Goal: Task Accomplishment & Management: Manage account settings

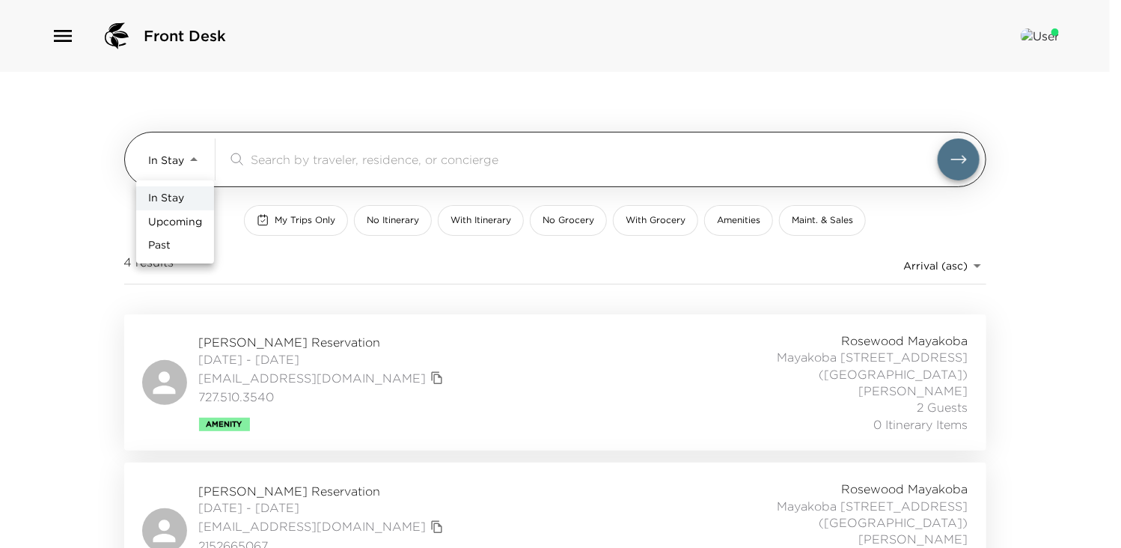
click at [192, 153] on body "Front Desk In Stay In-Stay ​ My Trips Only No Itinerary With Itinerary No Groce…" at bounding box center [560, 274] width 1121 height 548
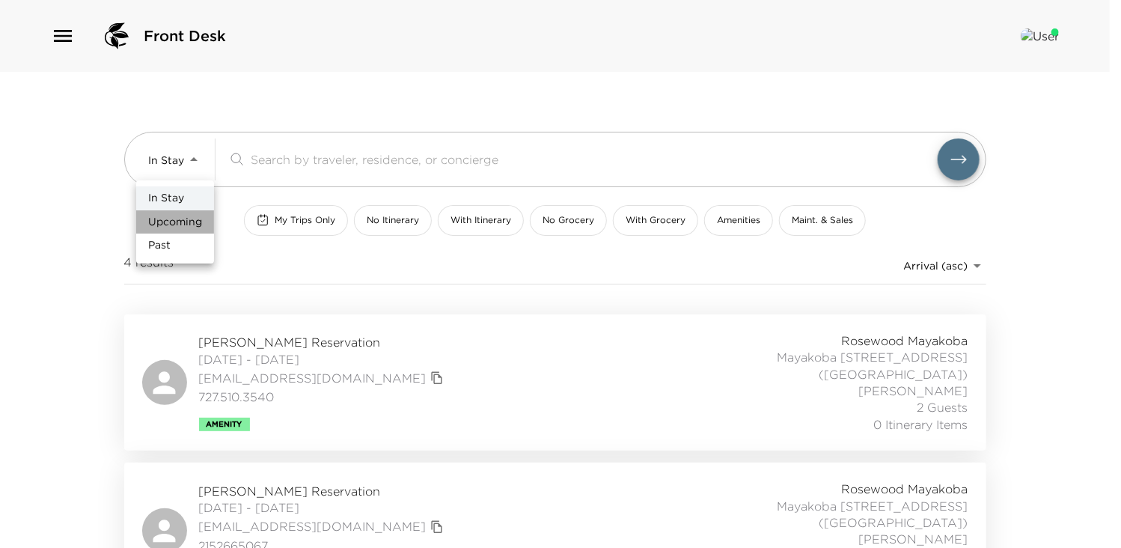
click at [168, 226] on span "Upcoming" at bounding box center [175, 222] width 54 height 15
type input "Upcoming"
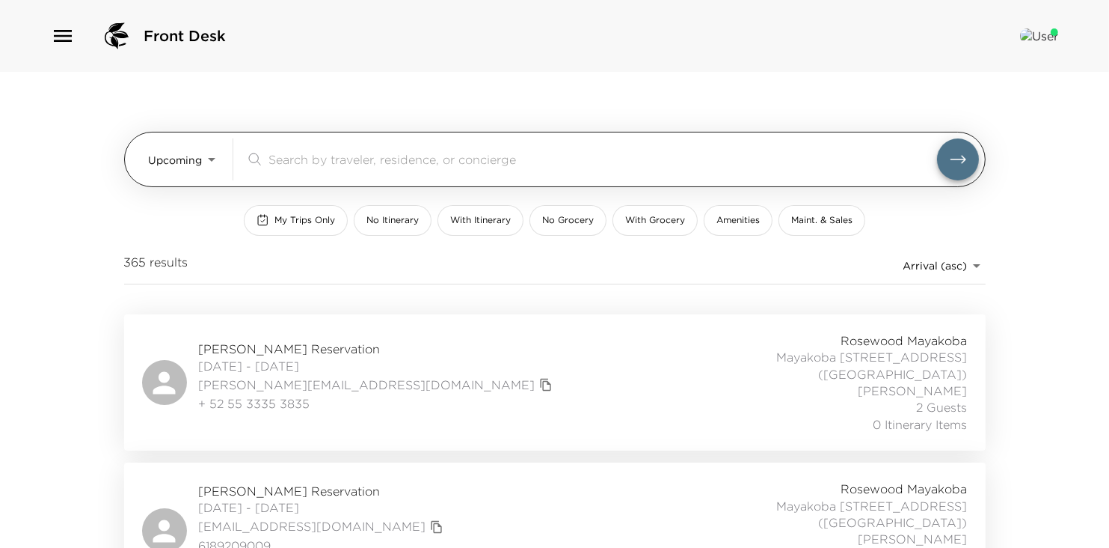
click at [307, 153] on input "search" at bounding box center [603, 158] width 669 height 17
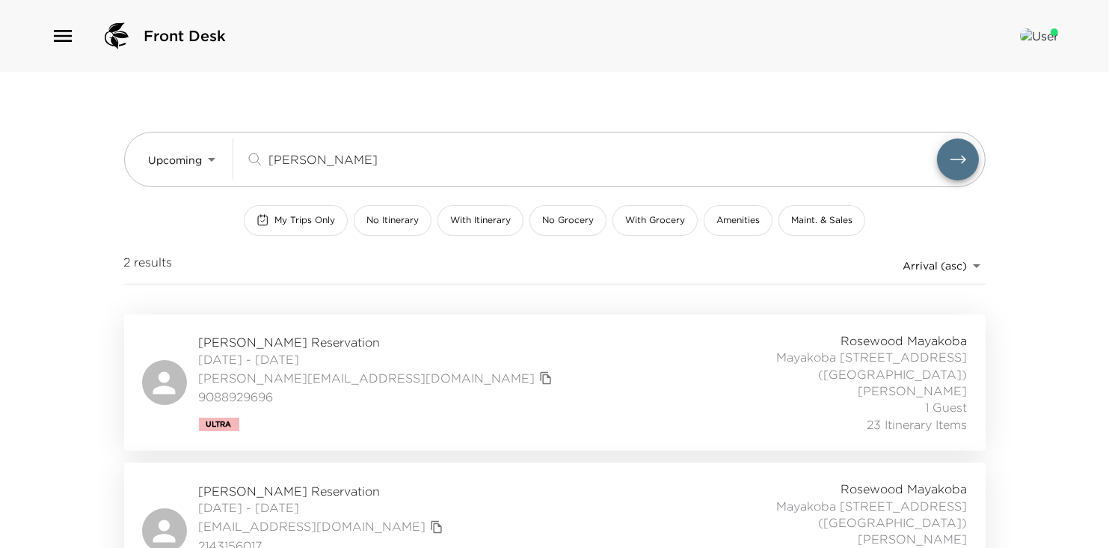
type input "garner"
click at [287, 341] on span "Simon Garner Reservation" at bounding box center [378, 342] width 358 height 16
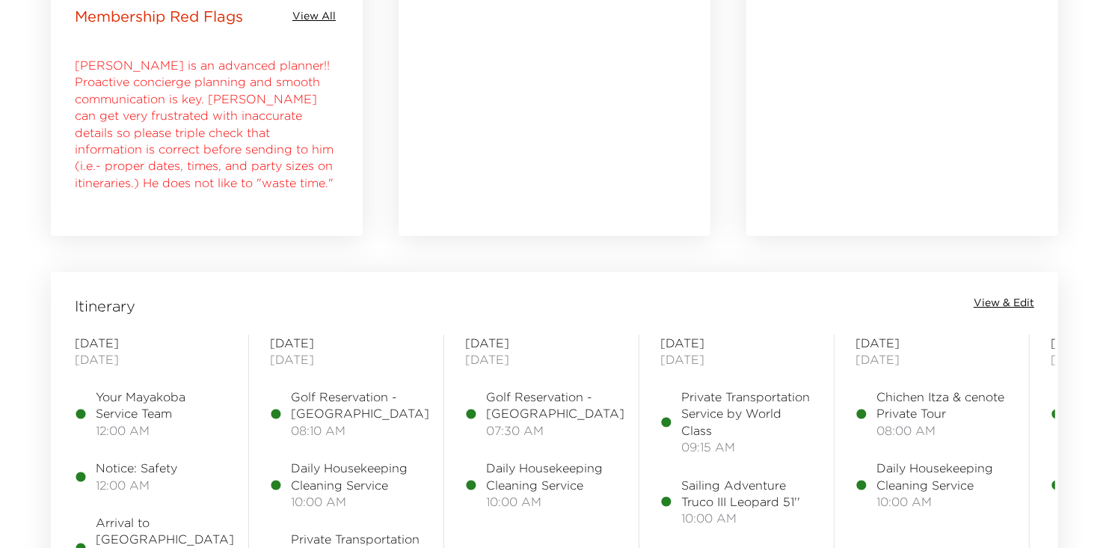
scroll to position [1056, 0]
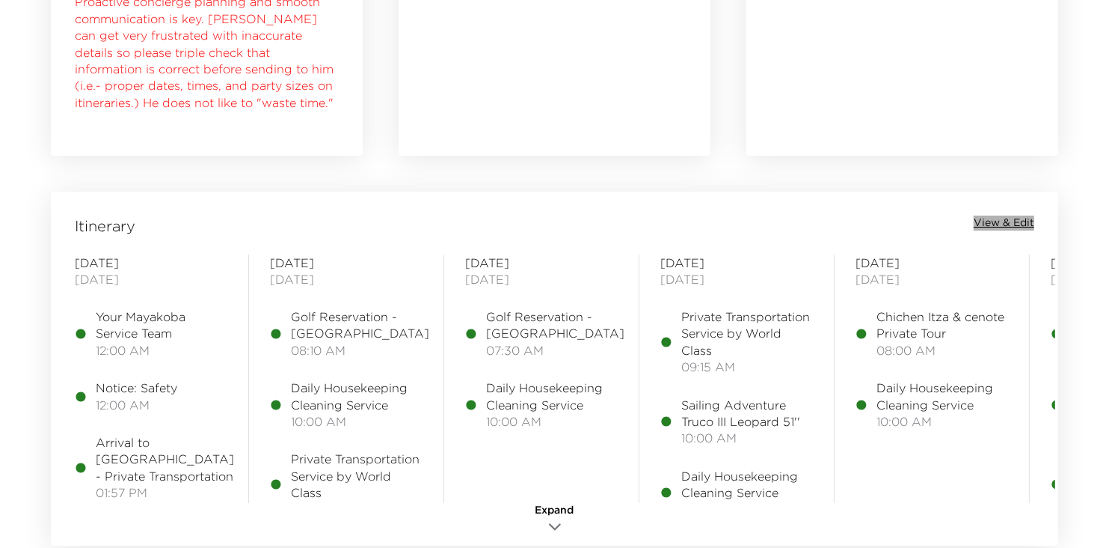
click at [1002, 224] on span "View & Edit" at bounding box center [1004, 222] width 61 height 15
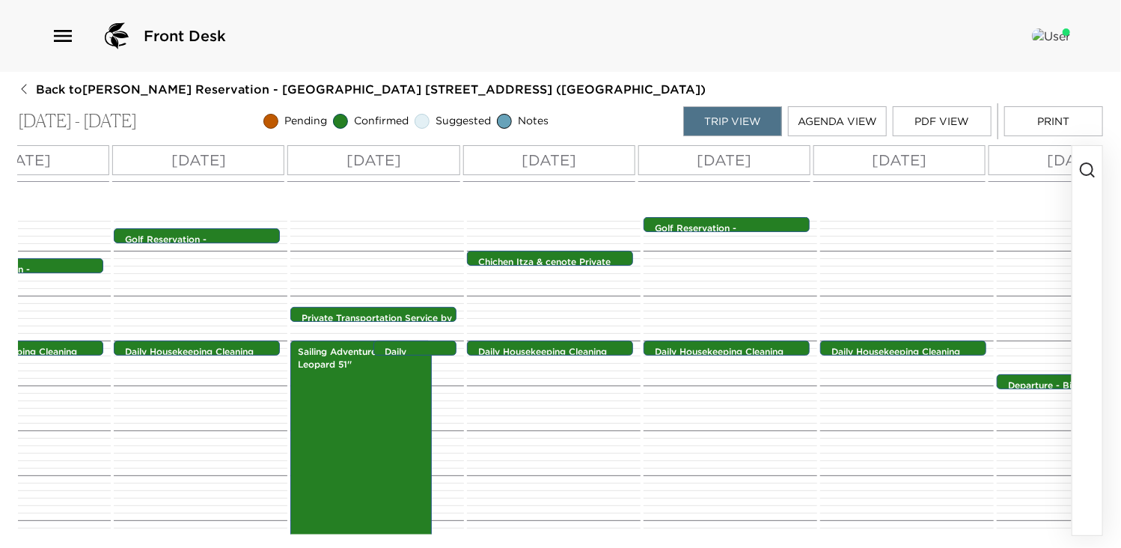
scroll to position [0, 329]
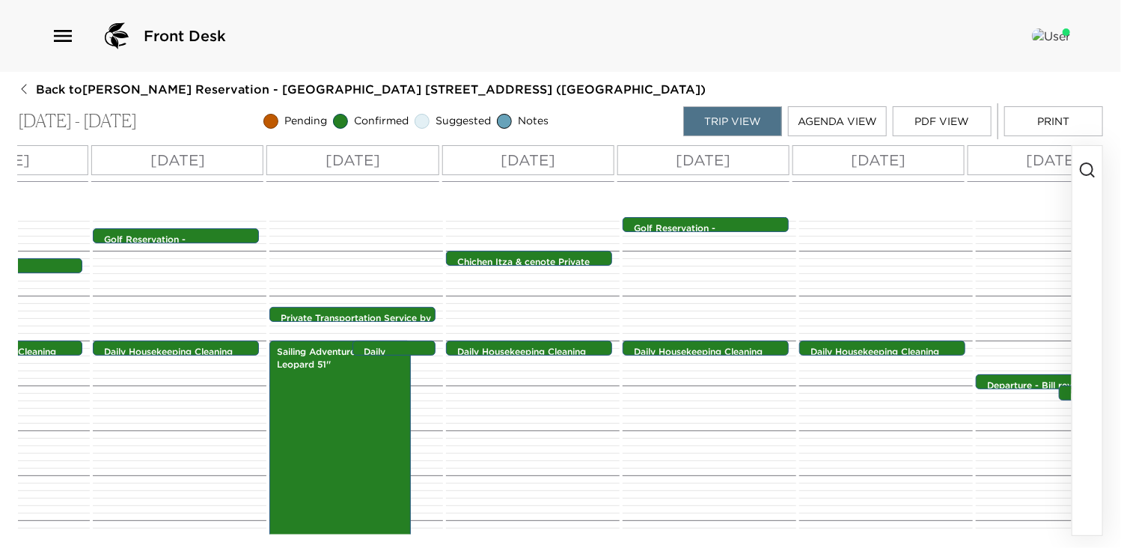
click at [905, 153] on p "[DATE]" at bounding box center [877, 160] width 55 height 22
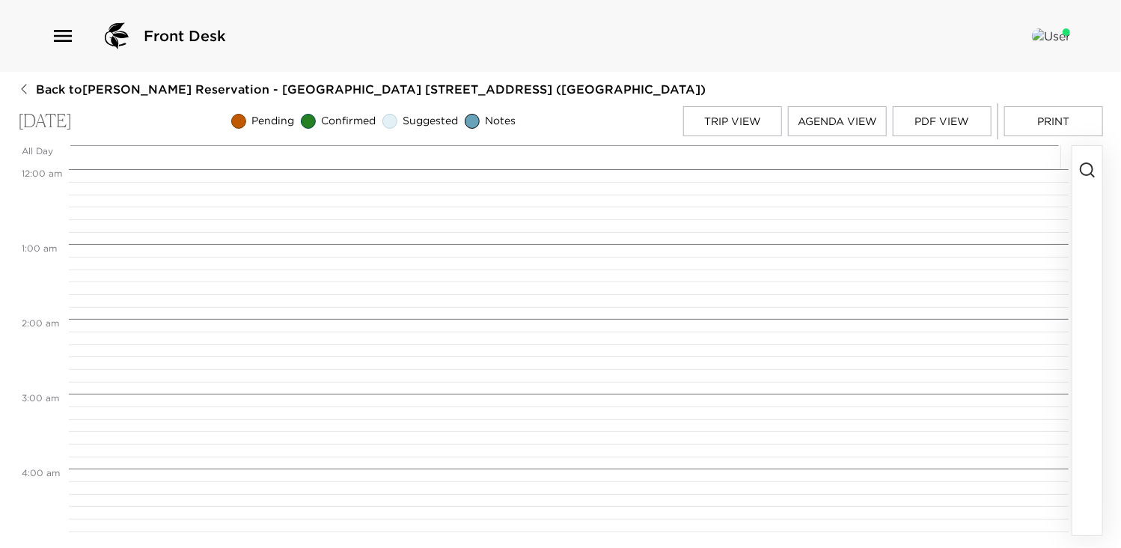
scroll to position [748, 0]
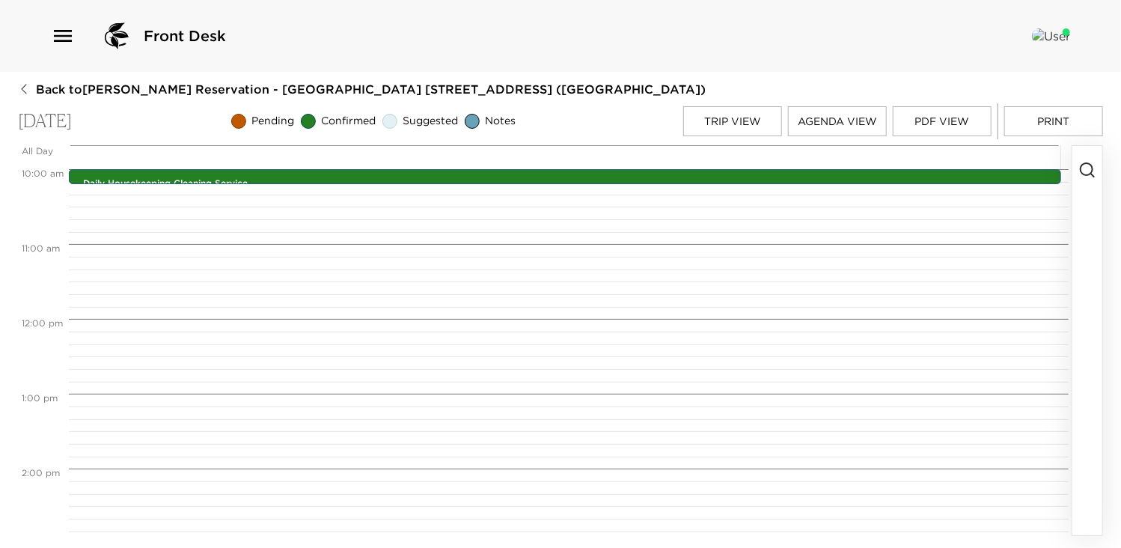
click at [1088, 169] on icon "button" at bounding box center [1087, 170] width 18 height 18
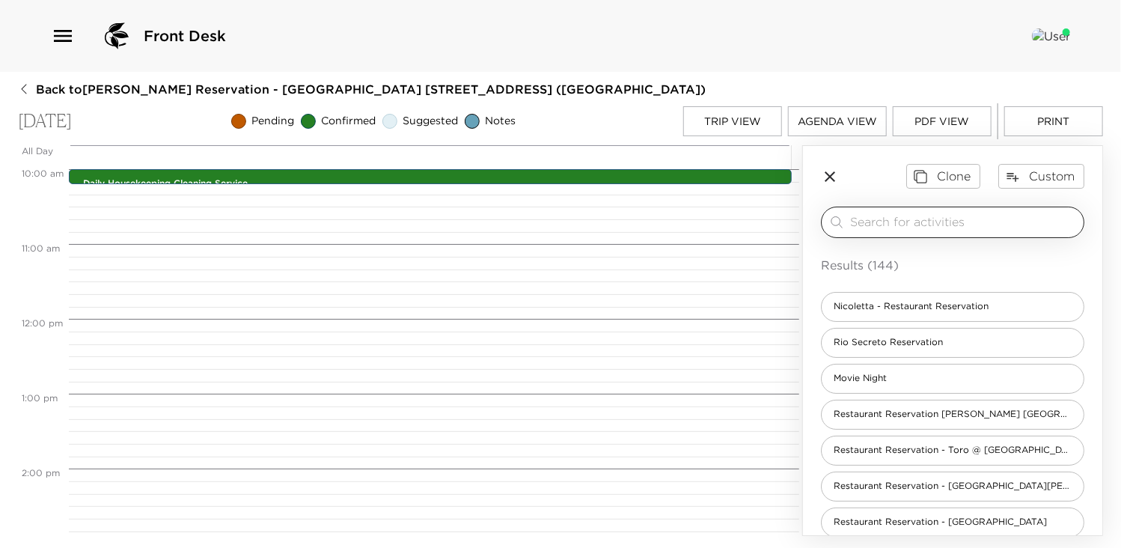
click at [922, 218] on input "search" at bounding box center [963, 221] width 227 height 17
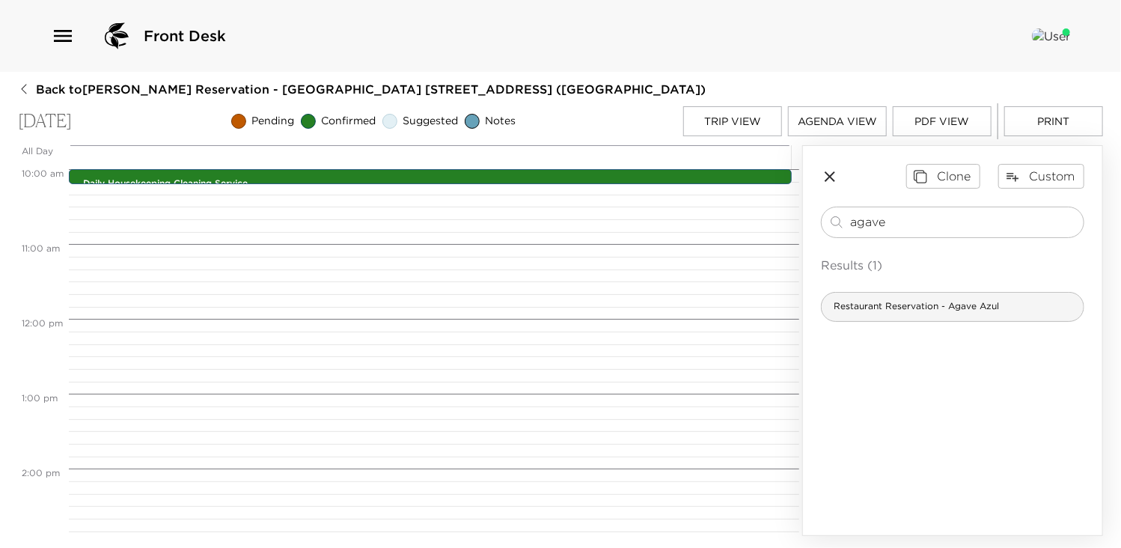
type input "agave"
click at [903, 310] on span "Restaurant Reservation - Agave Azul" at bounding box center [915, 306] width 189 height 13
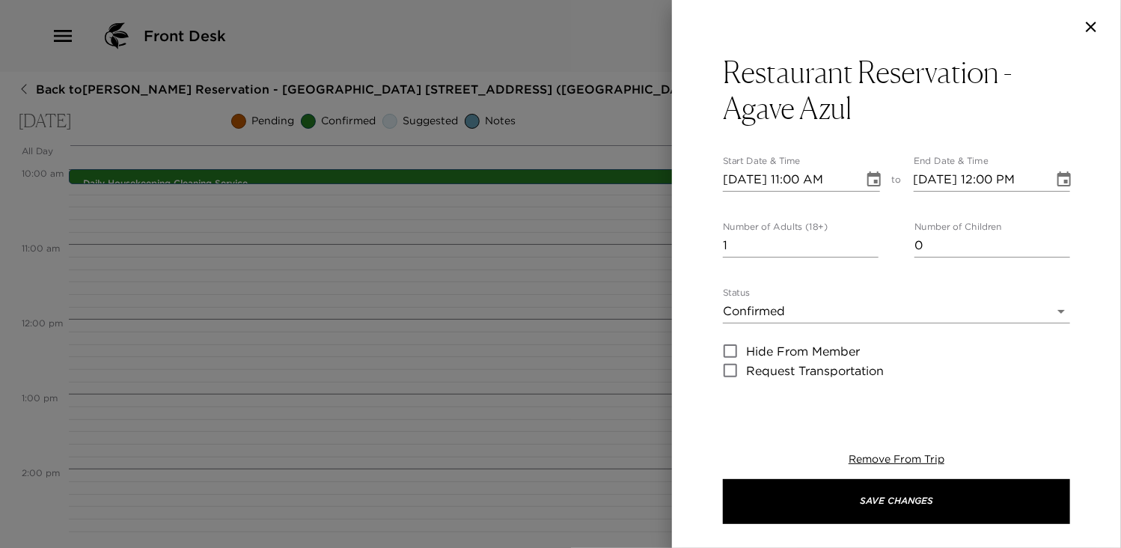
type textarea "Your dinner reservation at [GEOGRAPHIC_DATA], Asian influenced, has been confir…"
click at [865, 240] on input "2" at bounding box center [801, 245] width 156 height 24
click at [865, 240] on input "3" at bounding box center [801, 245] width 156 height 24
click at [865, 240] on input "4" at bounding box center [801, 245] width 156 height 24
click at [865, 240] on input "5" at bounding box center [801, 245] width 156 height 24
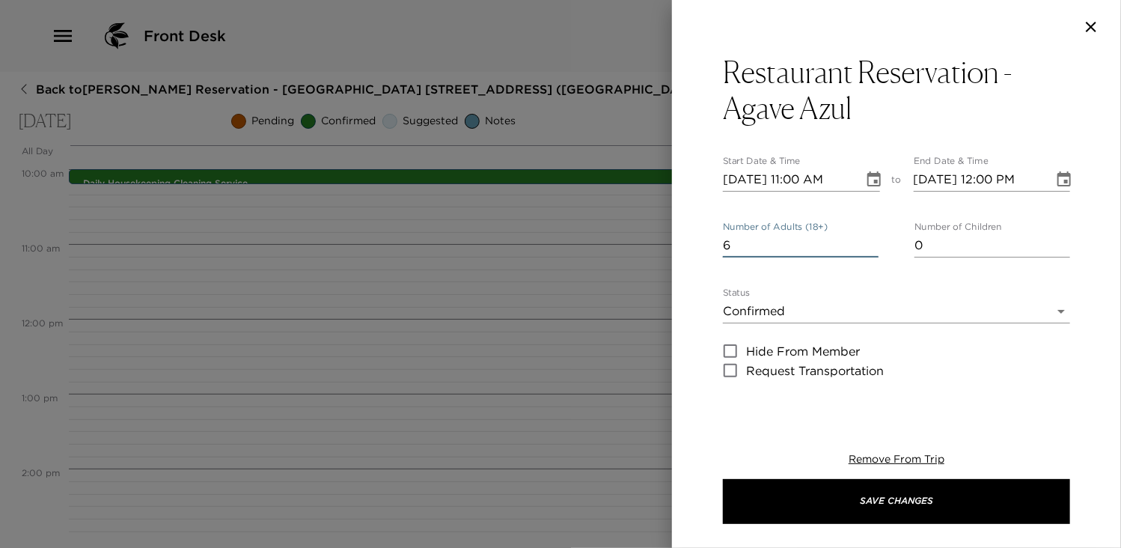
click at [865, 240] on input "6" at bounding box center [801, 245] width 156 height 24
click at [865, 240] on input "7" at bounding box center [801, 245] width 156 height 24
type input "8"
click at [865, 240] on input "8" at bounding box center [801, 245] width 156 height 24
click at [794, 176] on input "[DATE] 11:00 AM" at bounding box center [788, 180] width 130 height 24
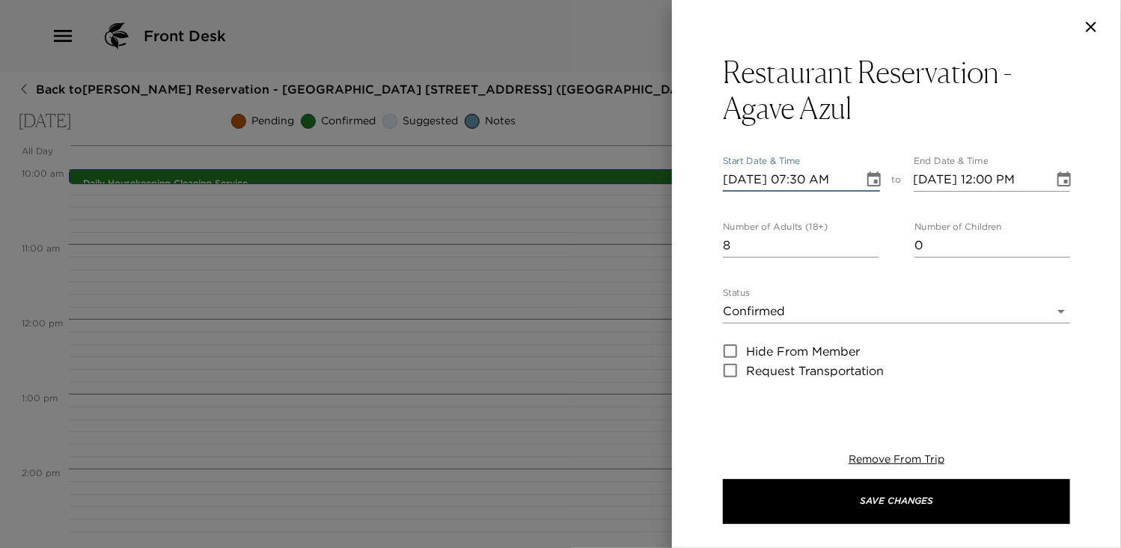
type input "[DATE] 07:30 PM"
type input "[DATE] 08:30 PM"
type input "[DATE] 07:30 PM"
click at [981, 180] on input "[DATE] 08:30 PM" at bounding box center [978, 180] width 130 height 24
type input "[DATE] 07:30 PM"
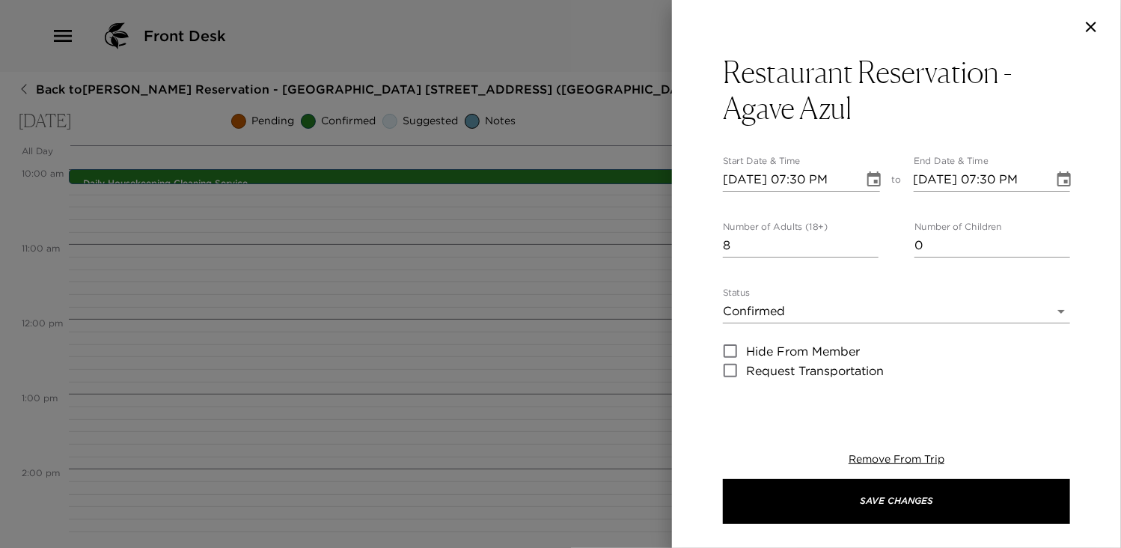
click at [1093, 204] on div "Restaurant Reservation - Agave Azul Start Date & Time [DATE] 07:30 PM to End Da…" at bounding box center [896, 229] width 449 height 350
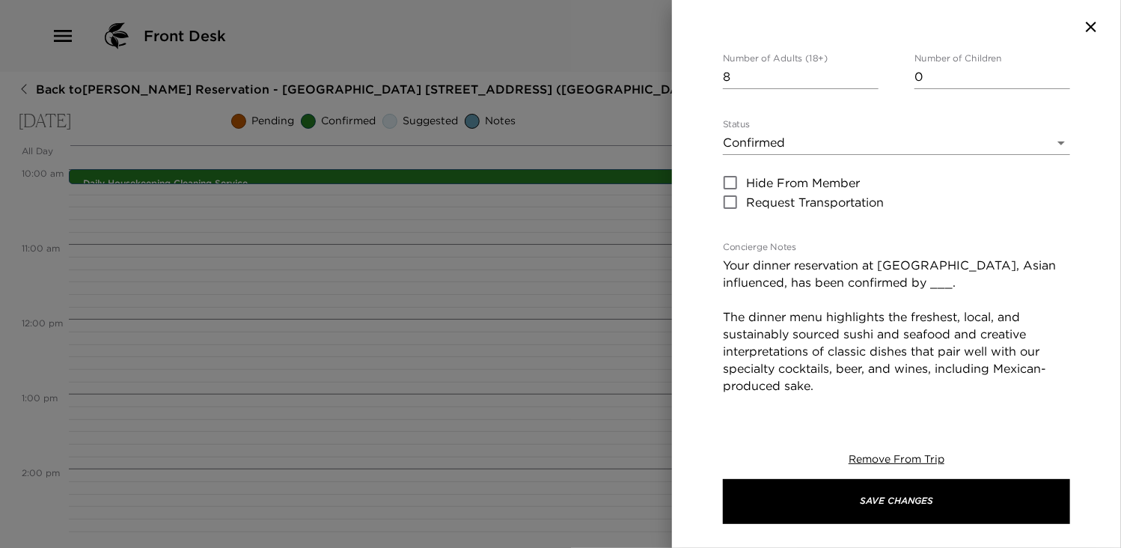
scroll to position [180, 0]
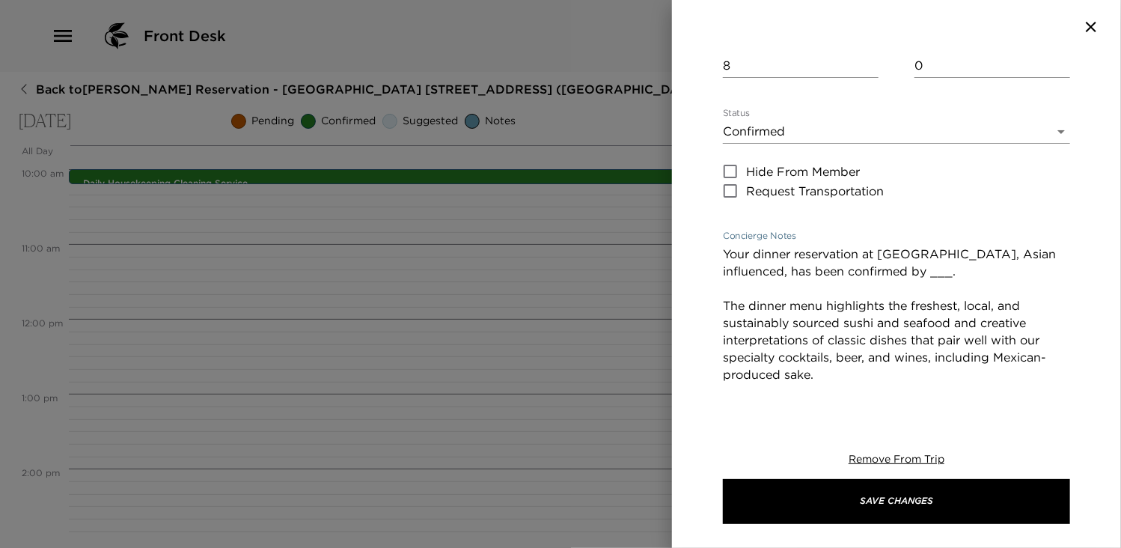
click at [999, 275] on textarea "Your dinner reservation at [GEOGRAPHIC_DATA], Asian influenced, has been confir…" at bounding box center [896, 331] width 347 height 172
click at [964, 275] on textarea "Your dinner reservation at [GEOGRAPHIC_DATA], Asian influenced, has been confir…" at bounding box center [896, 331] width 347 height 172
type textarea "Your dinner reservation at [GEOGRAPHIC_DATA], Asian influenced, has been confir…"
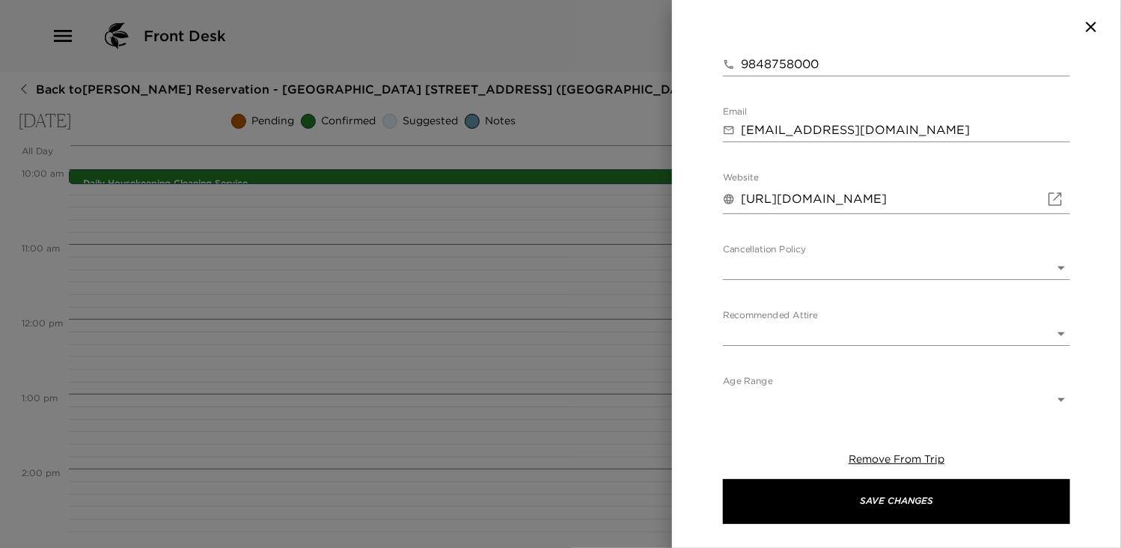
scroll to position [763, 0]
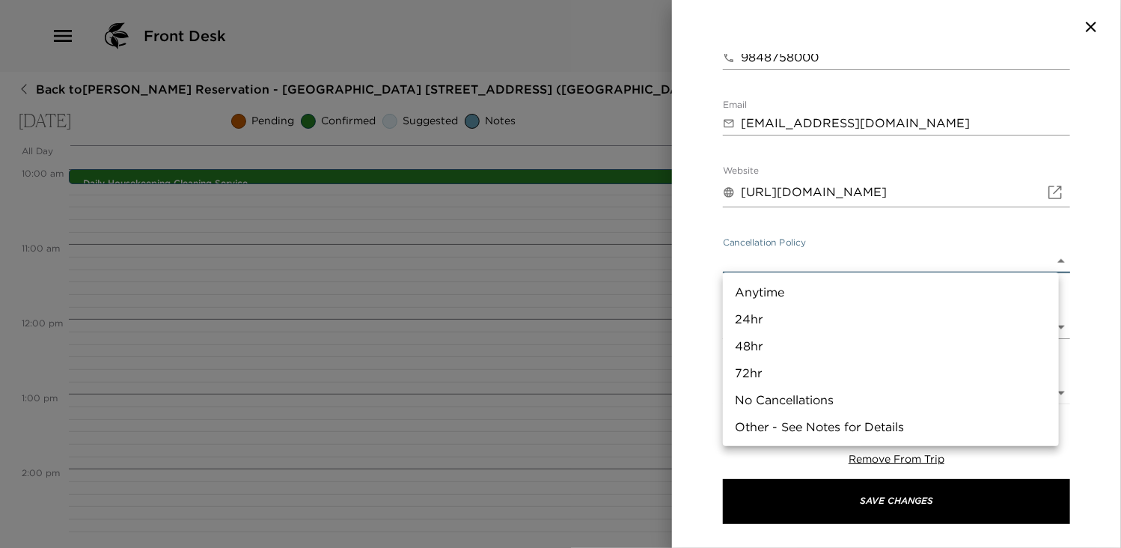
click at [1047, 259] on body "Front Desk Back to [PERSON_NAME][GEOGRAPHIC_DATA] - [GEOGRAPHIC_DATA] [GEOGRAPH…" at bounding box center [560, 274] width 1121 height 548
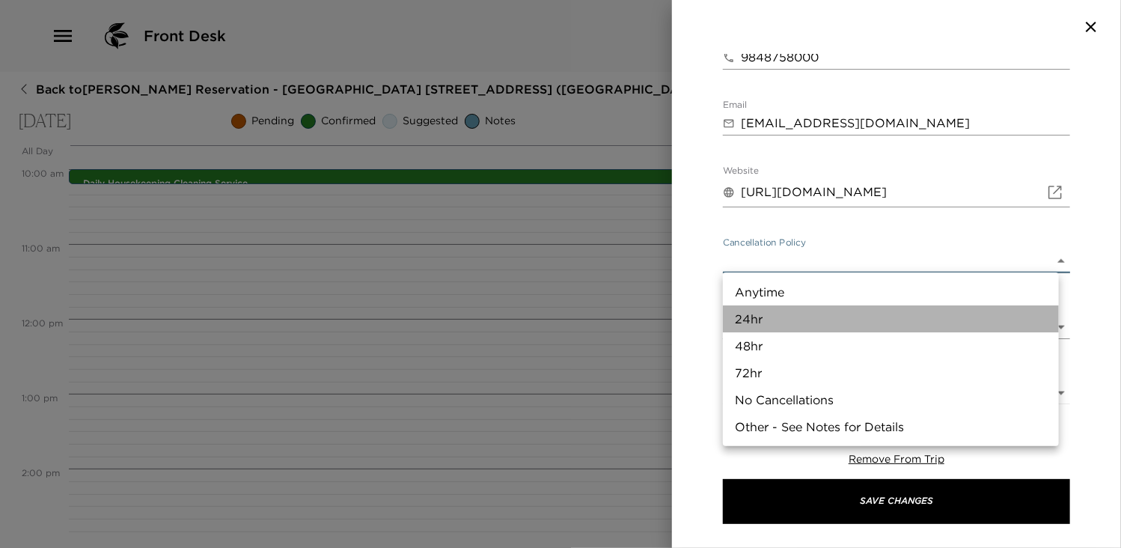
click at [778, 316] on li "24hr" at bounding box center [891, 318] width 336 height 27
type input "24hr"
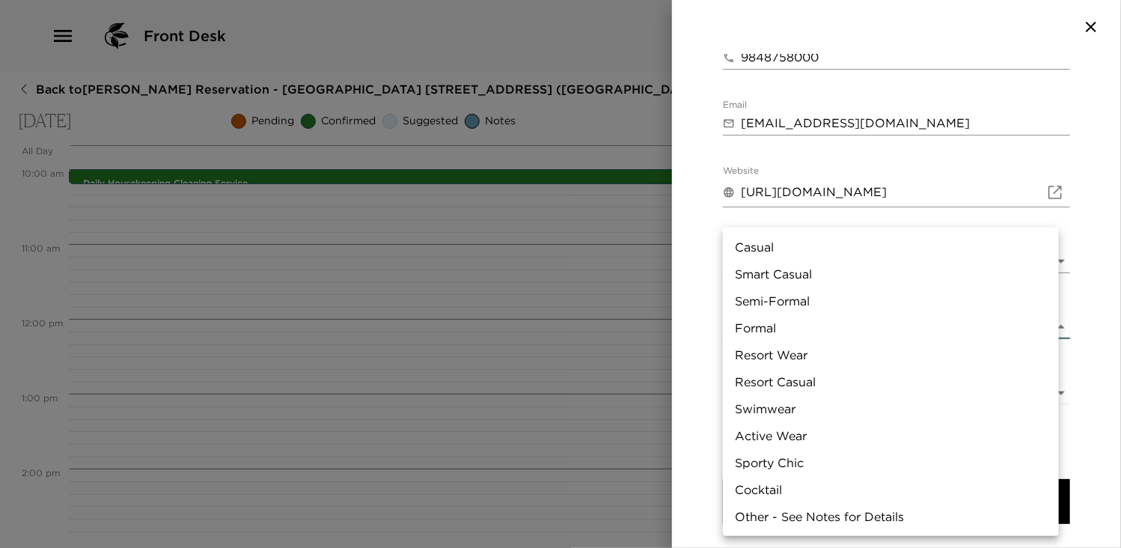
click at [1046, 326] on body "Front Desk Back to [PERSON_NAME][GEOGRAPHIC_DATA] - [GEOGRAPHIC_DATA] [GEOGRAPH…" at bounding box center [560, 274] width 1121 height 548
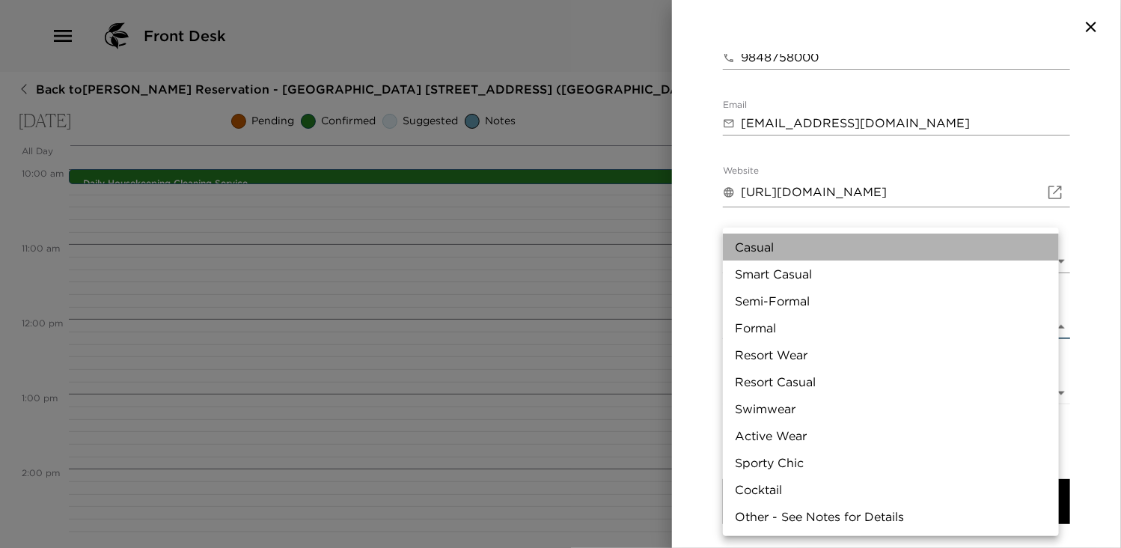
click at [764, 248] on li "Casual" at bounding box center [891, 246] width 336 height 27
type input "Casual"
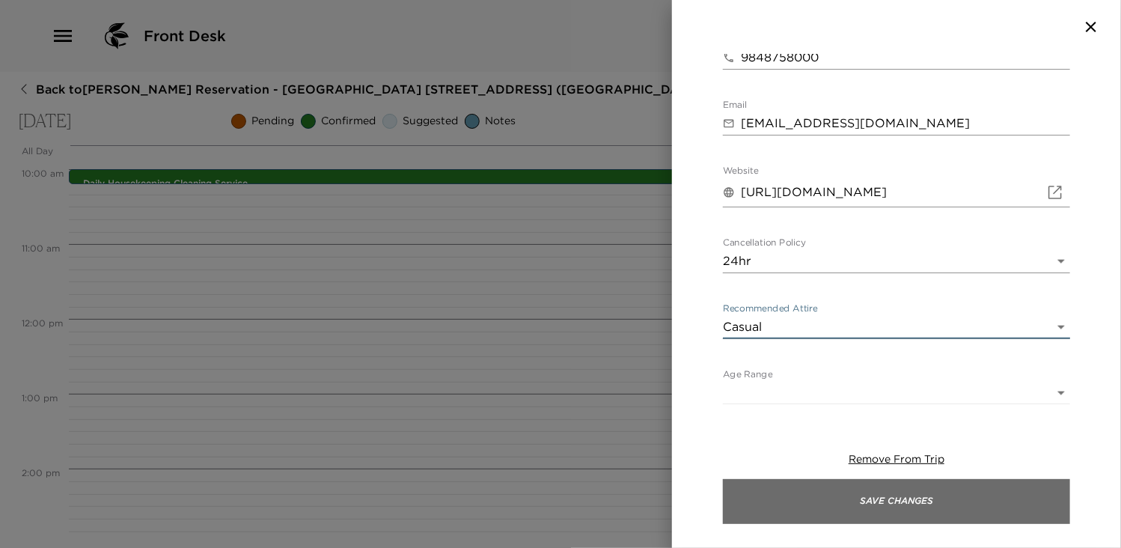
click at [862, 512] on button "Save Changes" at bounding box center [896, 501] width 347 height 45
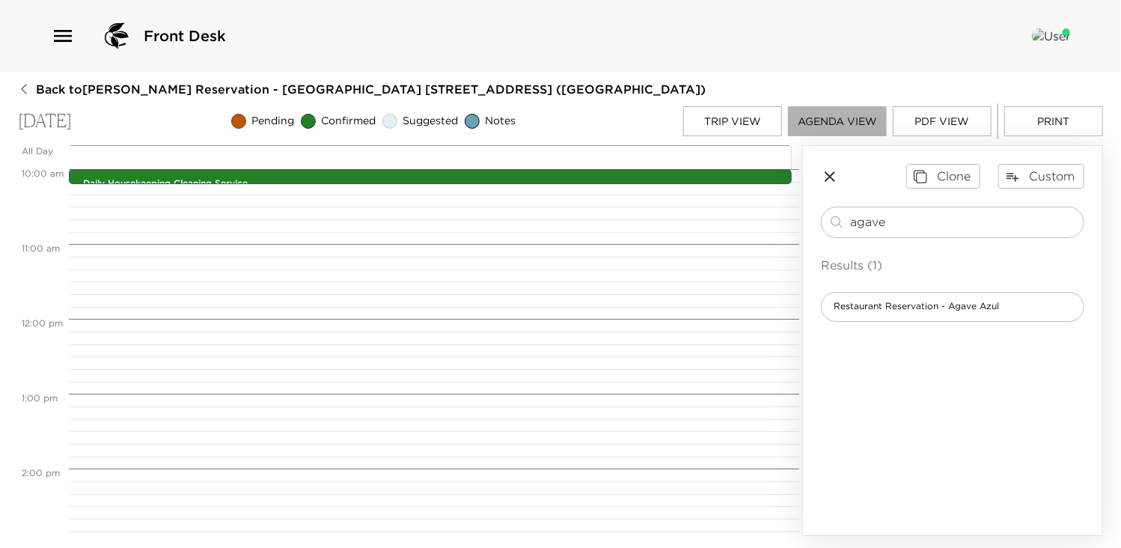
click at [828, 120] on button "Agenda View" at bounding box center [837, 121] width 99 height 30
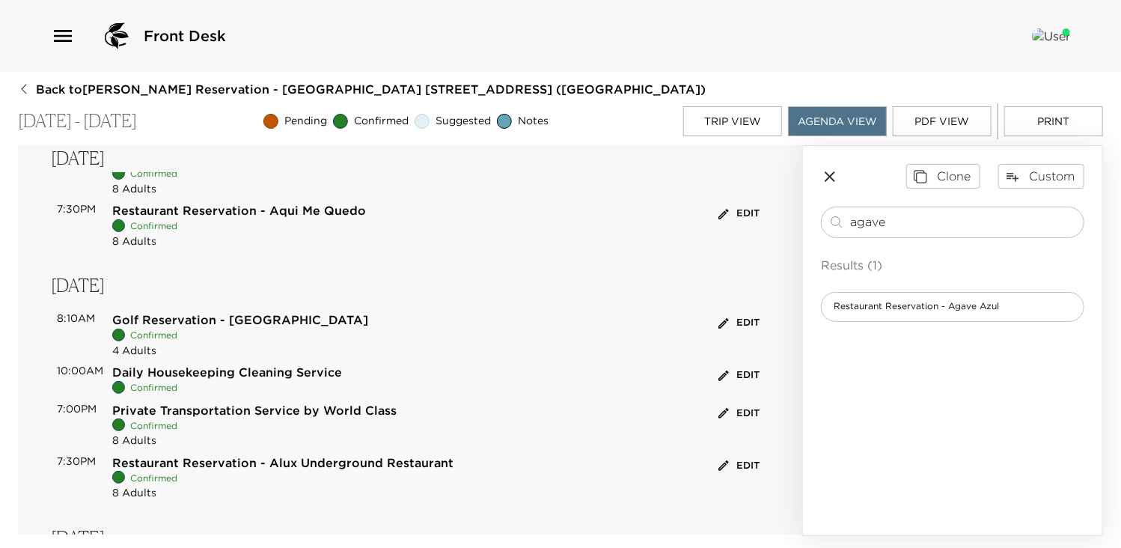
scroll to position [150, 0]
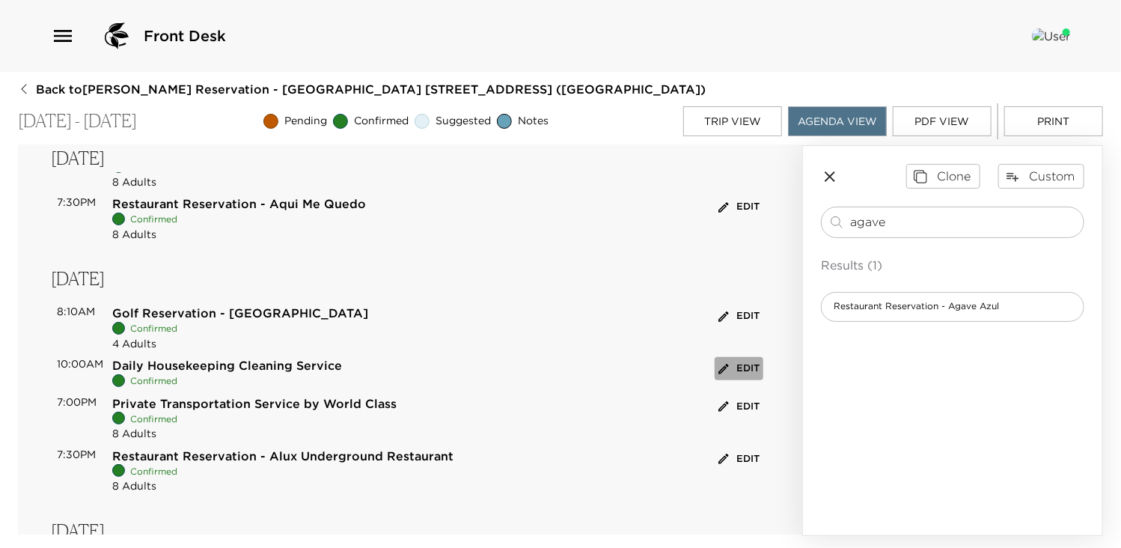
click at [729, 367] on button "Edit" at bounding box center [738, 368] width 49 height 23
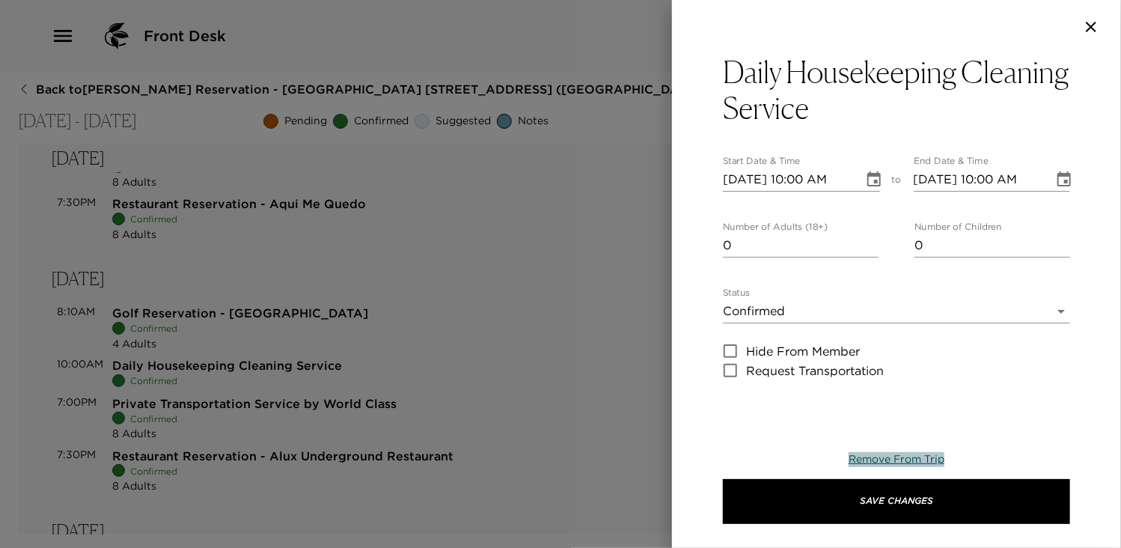
click at [897, 462] on span "Remove From Trip" at bounding box center [896, 458] width 96 height 13
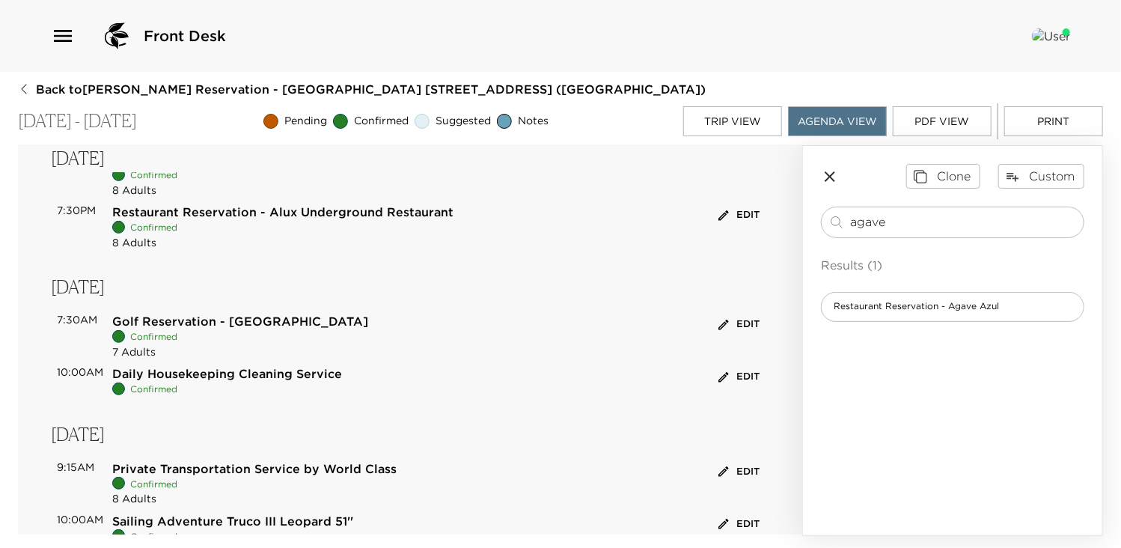
scroll to position [359, 0]
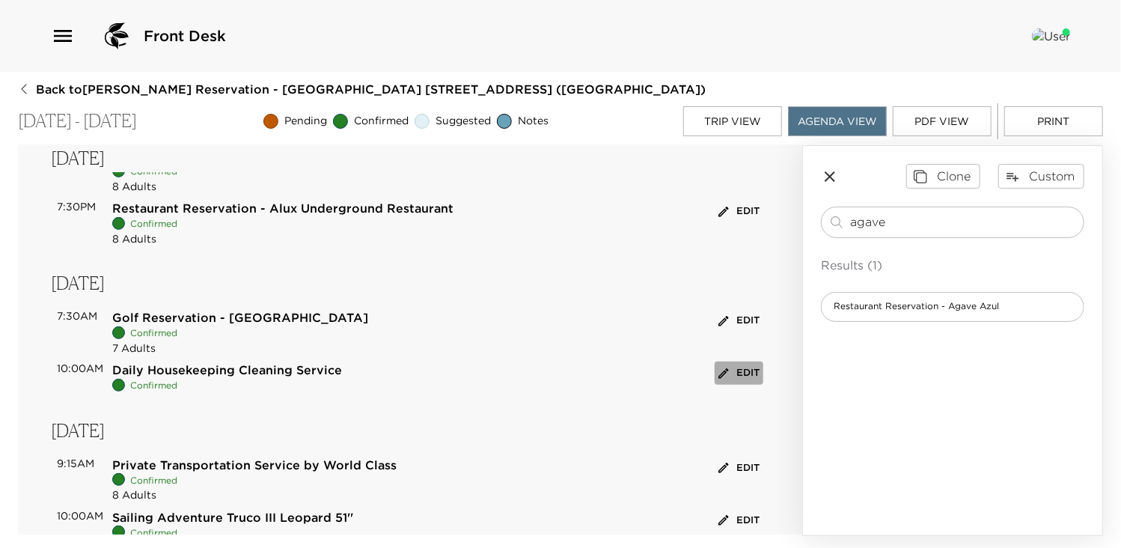
click at [728, 372] on button "Edit" at bounding box center [738, 372] width 49 height 23
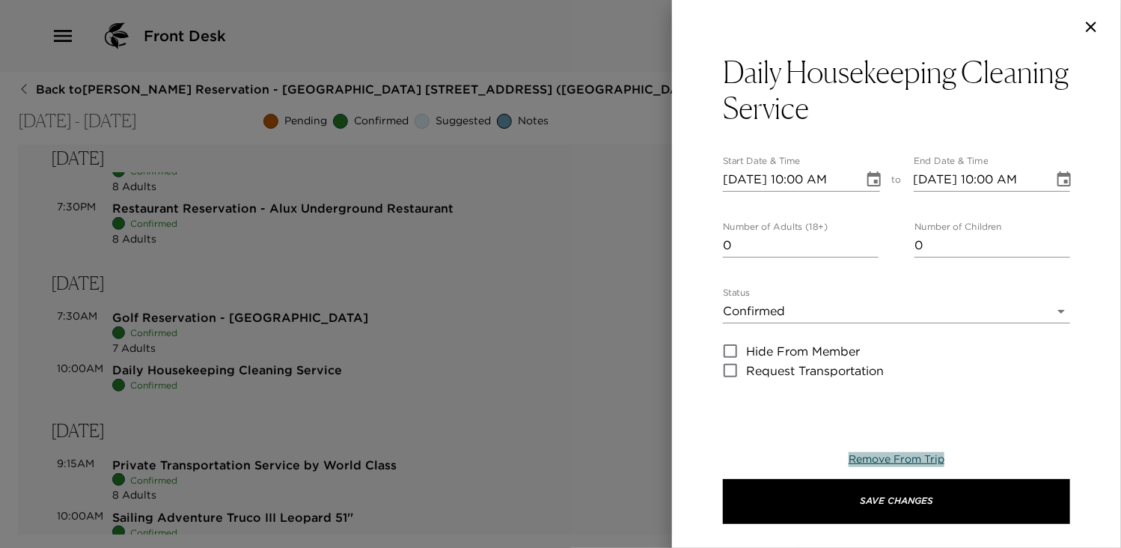
click at [890, 456] on span "Remove From Trip" at bounding box center [896, 458] width 96 height 13
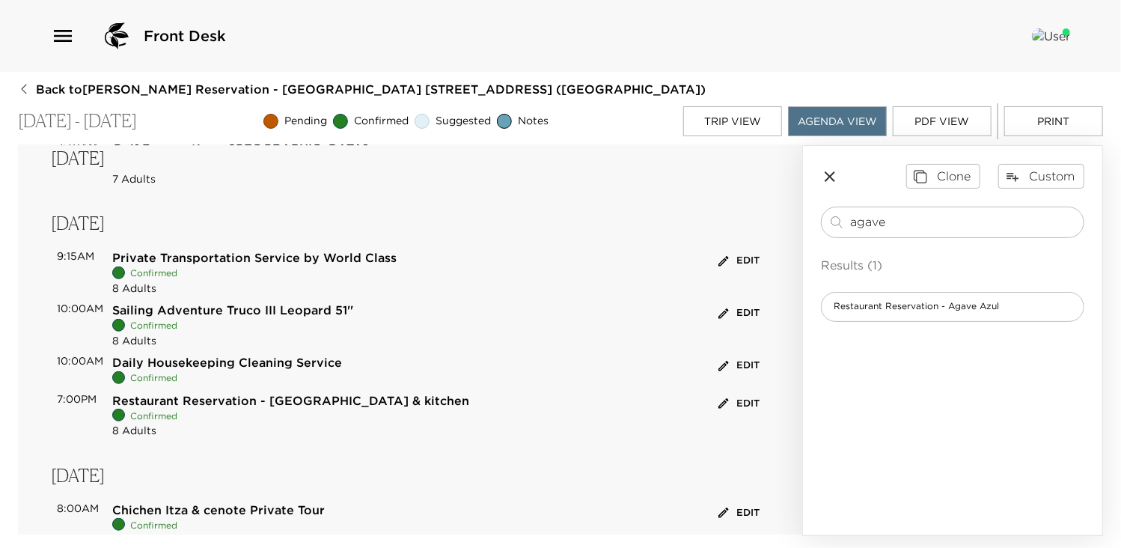
scroll to position [539, 0]
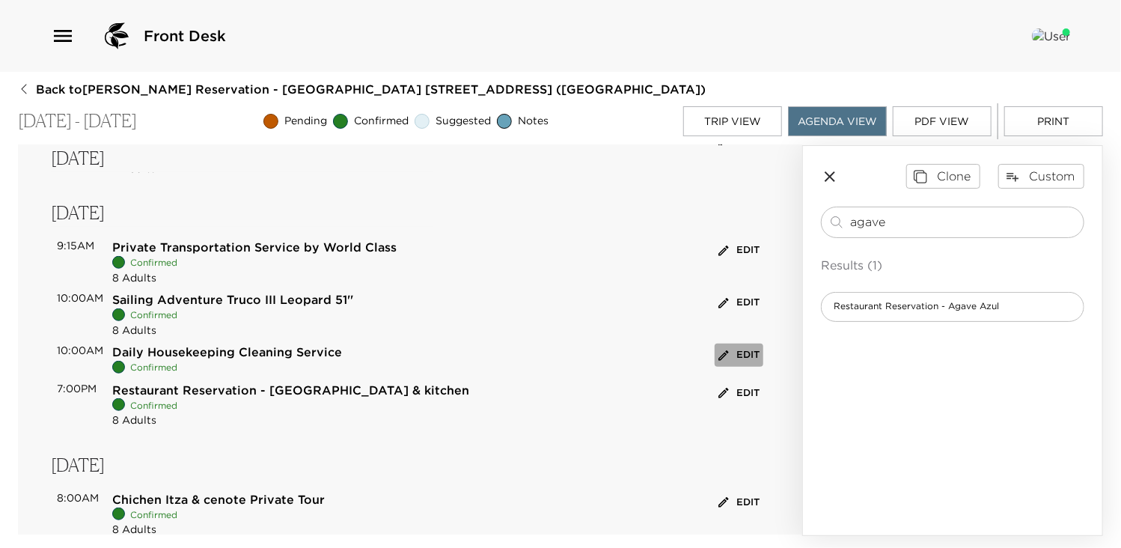
click at [733, 349] on button "Edit" at bounding box center [738, 354] width 49 height 23
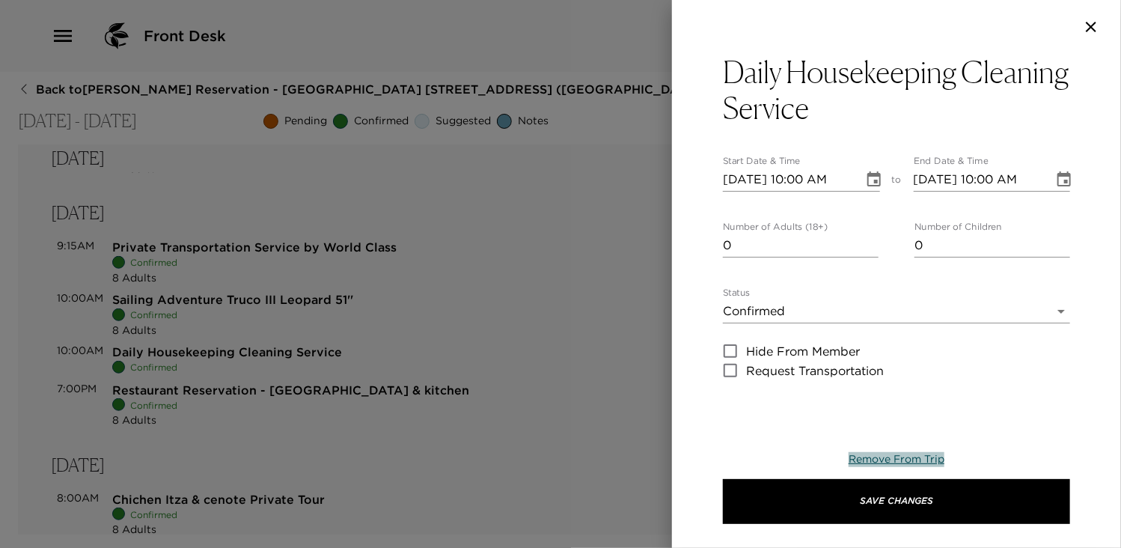
click at [898, 454] on span "Remove From Trip" at bounding box center [896, 458] width 96 height 13
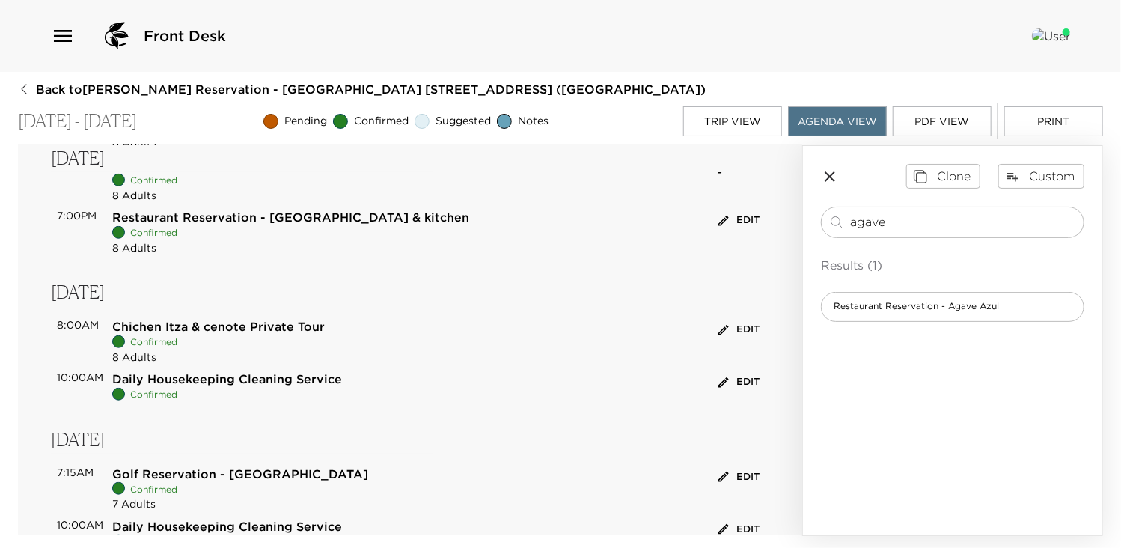
scroll to position [688, 0]
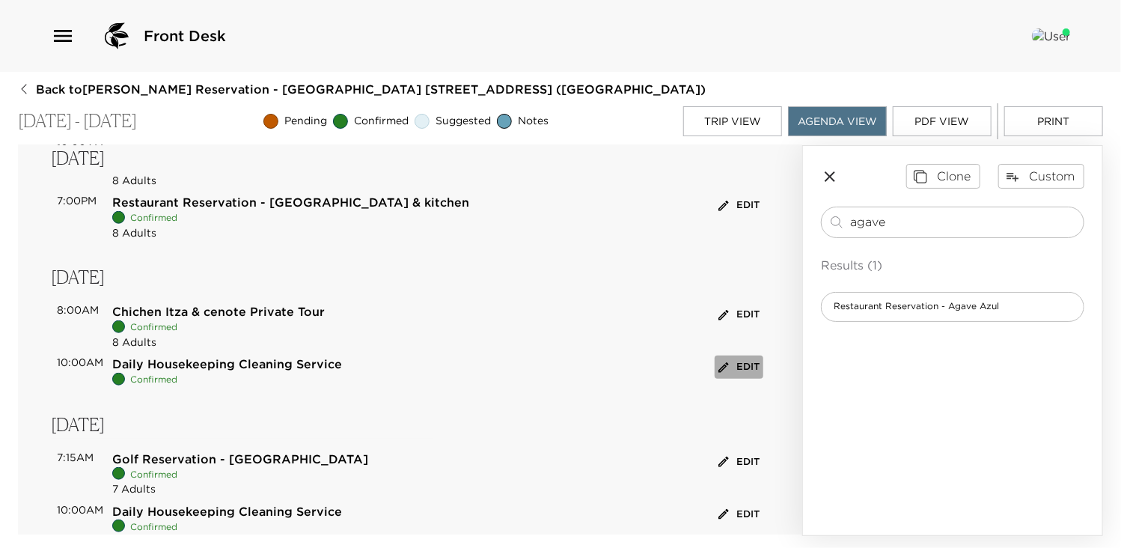
click at [730, 369] on button "Edit" at bounding box center [738, 366] width 49 height 23
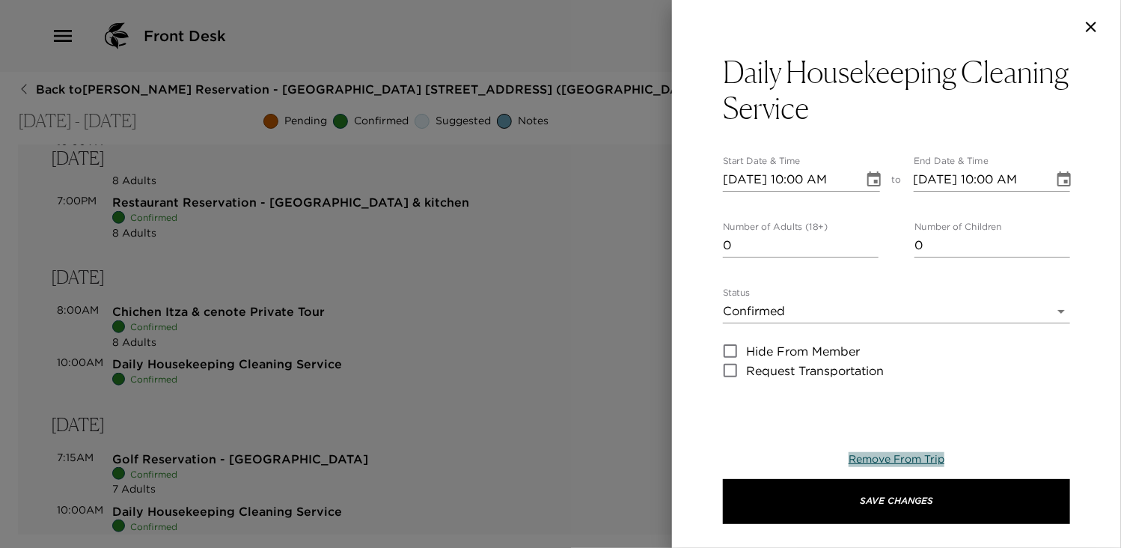
click at [862, 461] on span "Remove From Trip" at bounding box center [896, 458] width 96 height 13
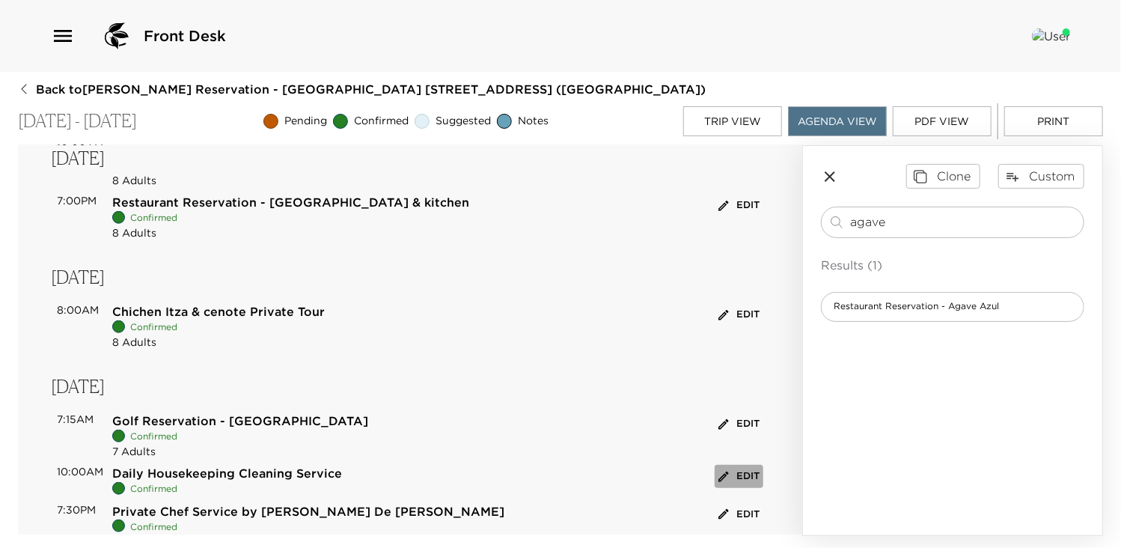
click at [735, 478] on button "Edit" at bounding box center [738, 476] width 49 height 23
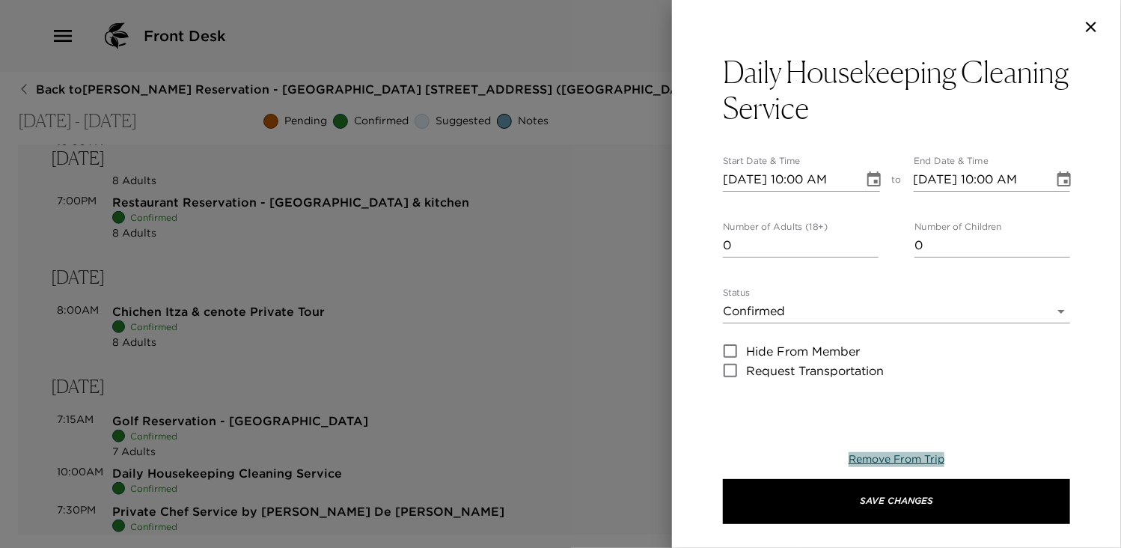
click at [865, 457] on span "Remove From Trip" at bounding box center [896, 458] width 96 height 13
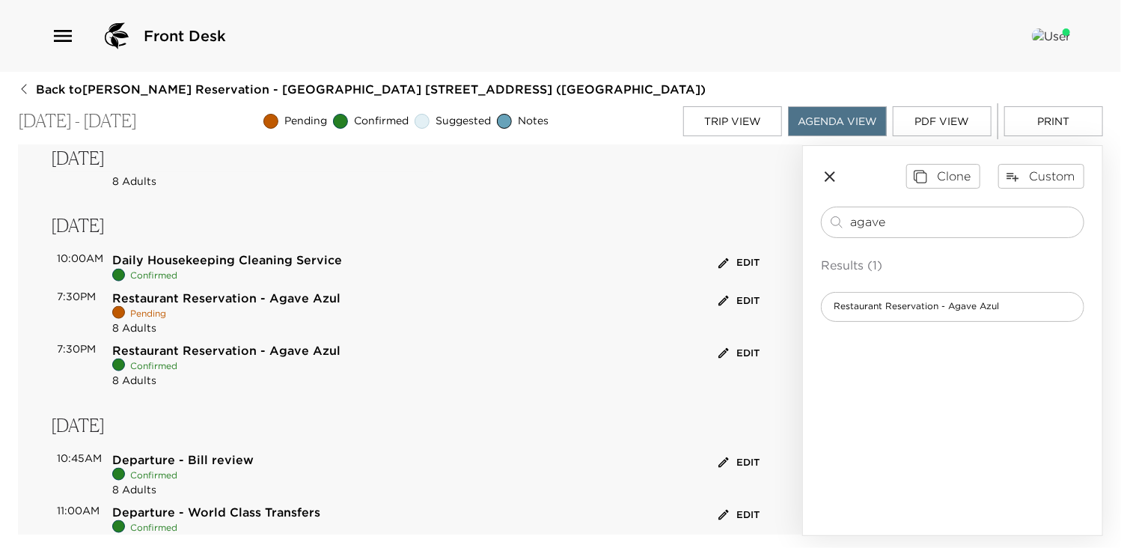
scroll to position [1017, 0]
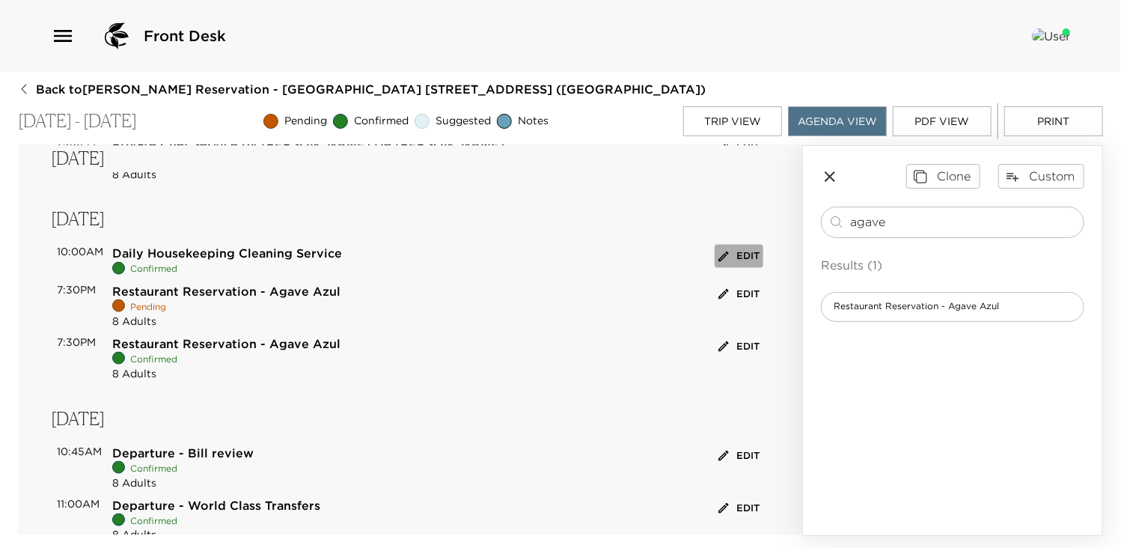
click at [733, 251] on button "Edit" at bounding box center [738, 256] width 49 height 23
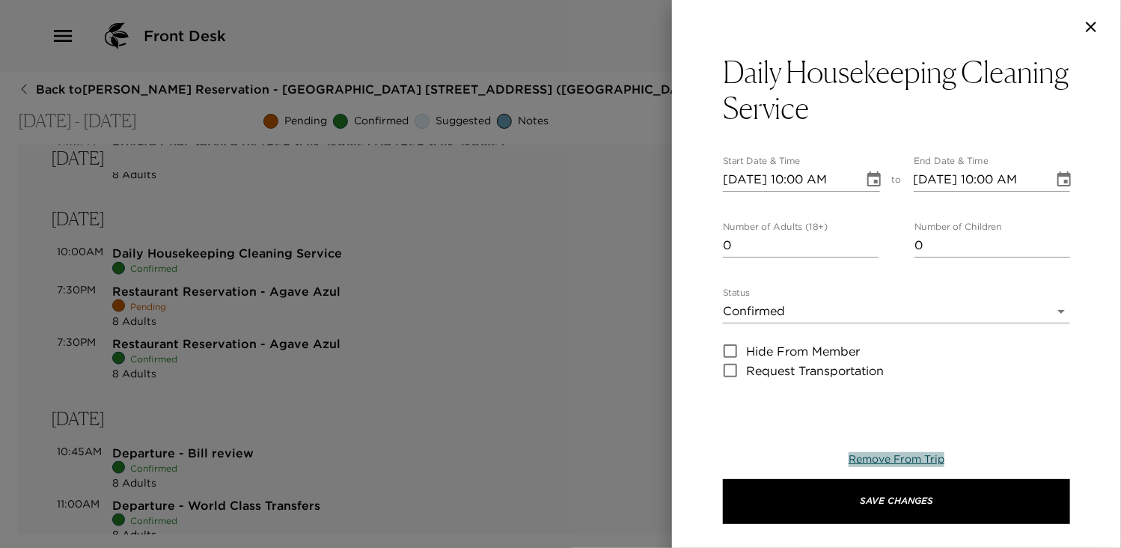
click at [889, 454] on span "Remove From Trip" at bounding box center [896, 458] width 96 height 13
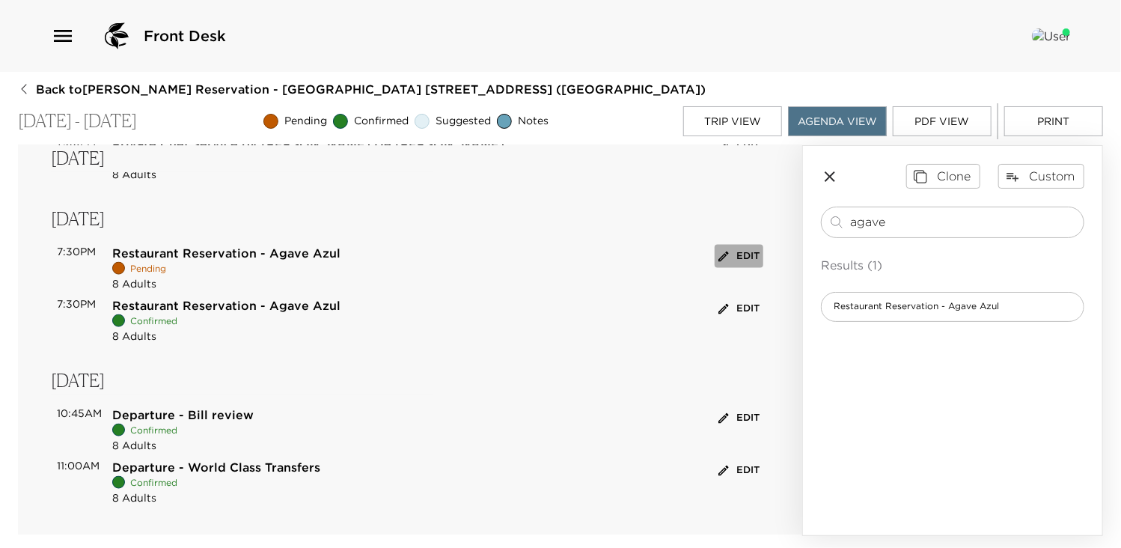
click at [733, 254] on button "Edit" at bounding box center [738, 256] width 49 height 23
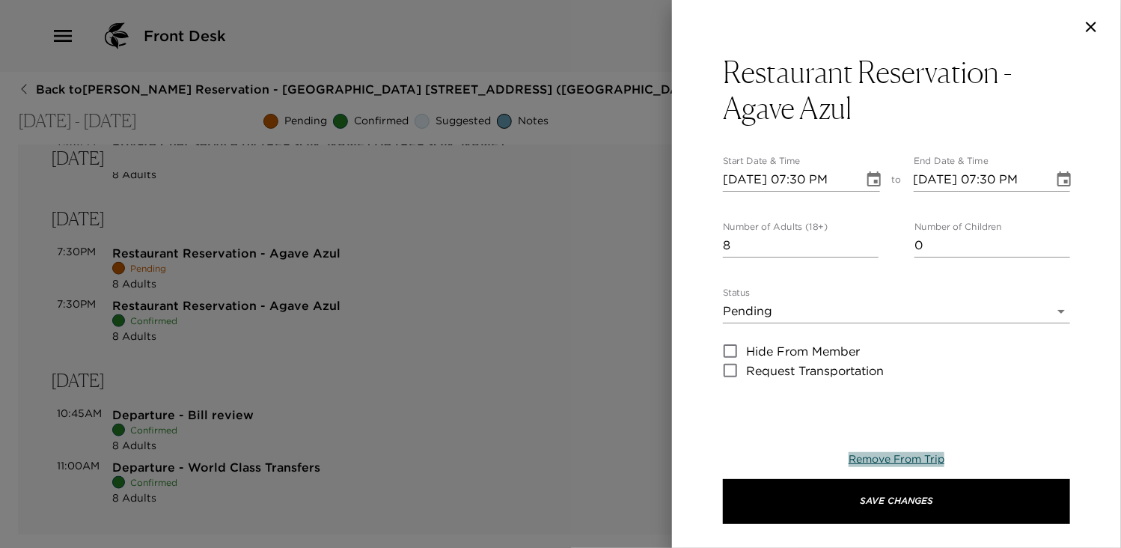
click at [883, 463] on span "Remove From Trip" at bounding box center [896, 458] width 96 height 13
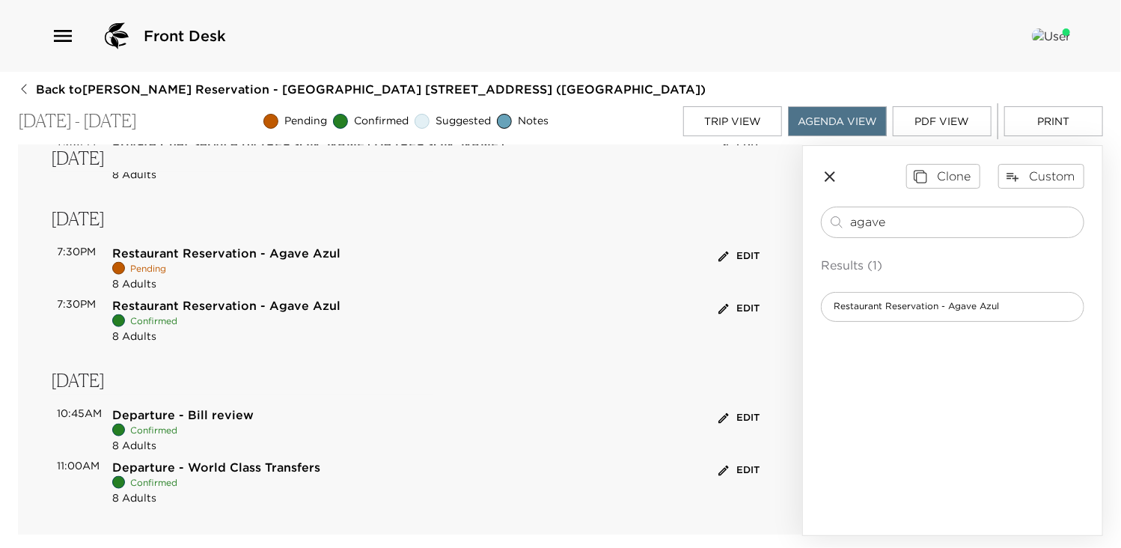
scroll to position [969, 0]
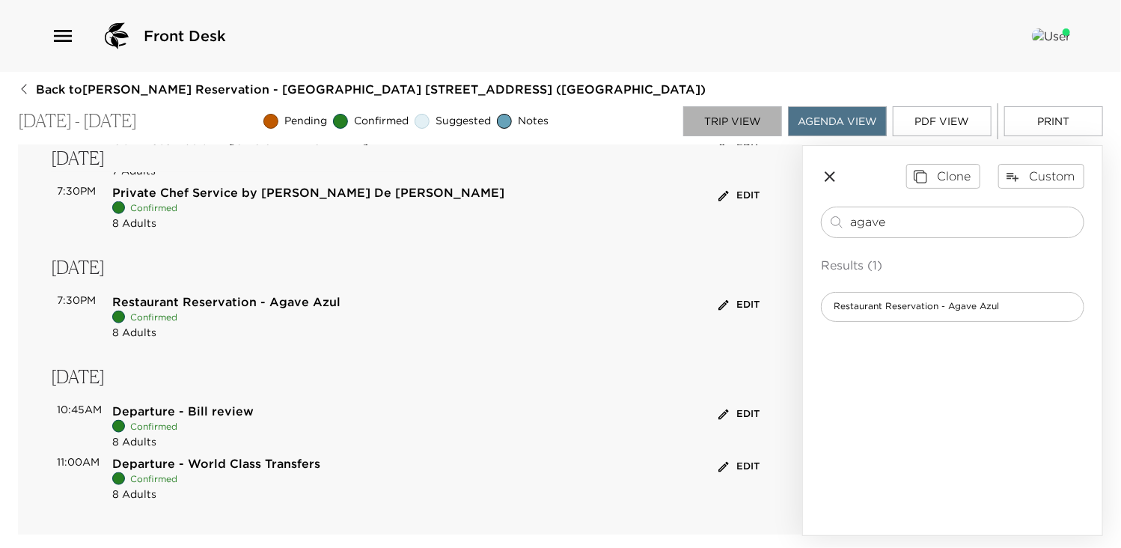
click at [749, 123] on button "Trip View" at bounding box center [732, 121] width 99 height 30
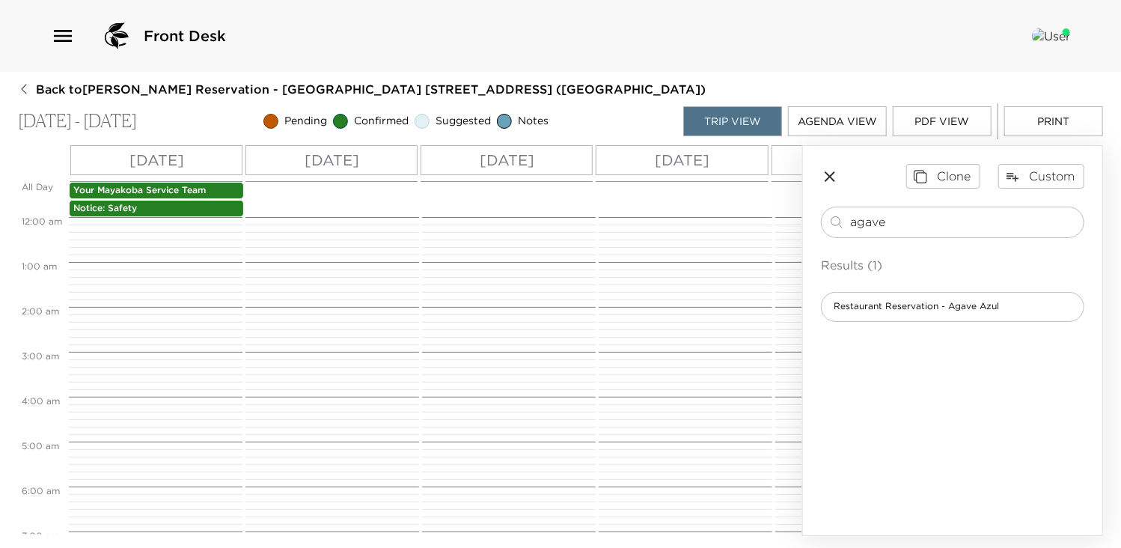
scroll to position [325, 0]
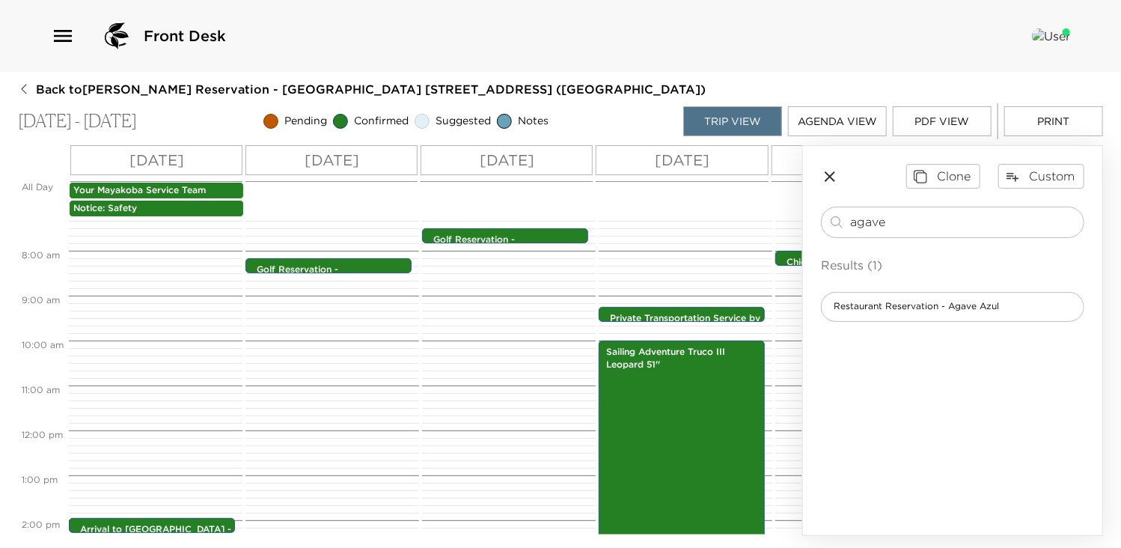
click at [359, 159] on p "[DATE]" at bounding box center [331, 160] width 55 height 22
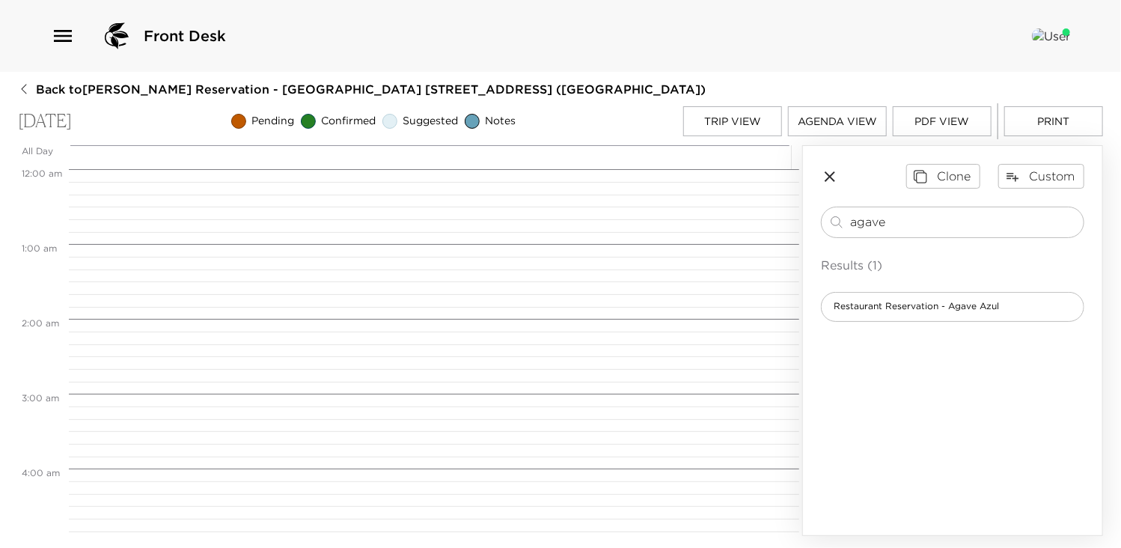
scroll to position [610, 0]
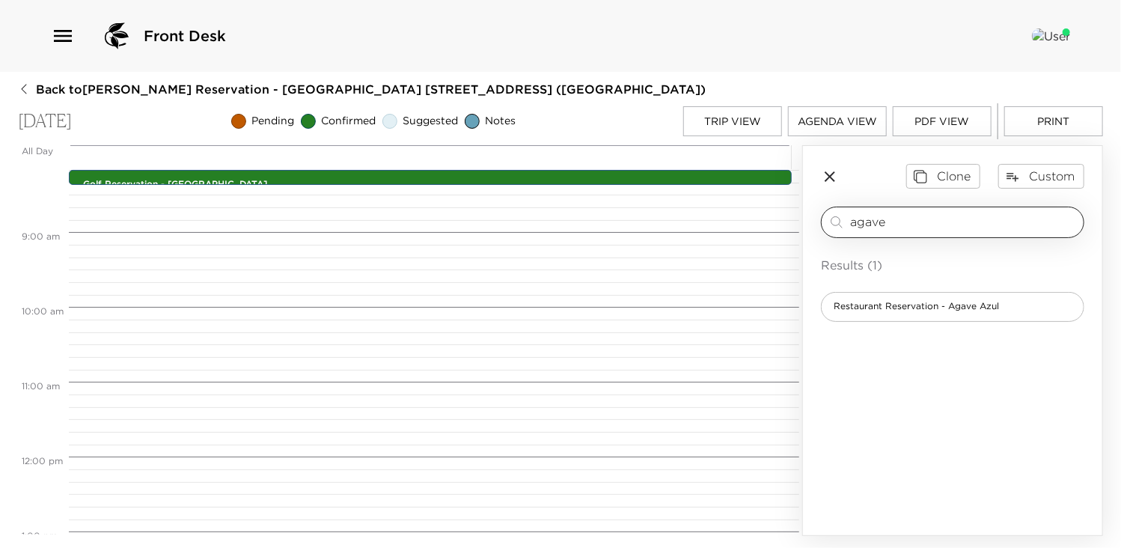
click at [905, 221] on input "agave" at bounding box center [963, 221] width 227 height 17
type input "a"
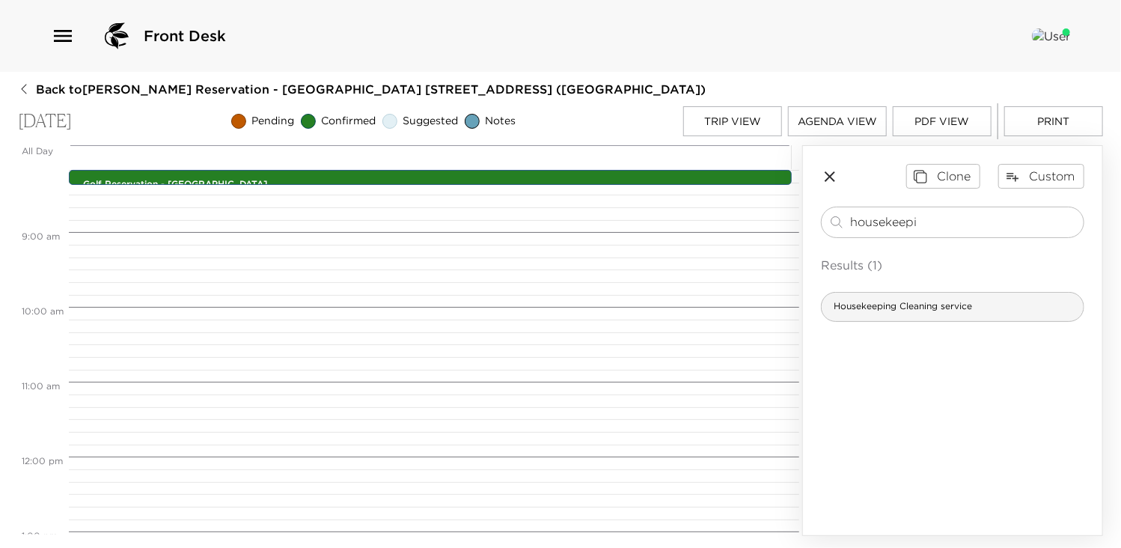
type input "housekeepi"
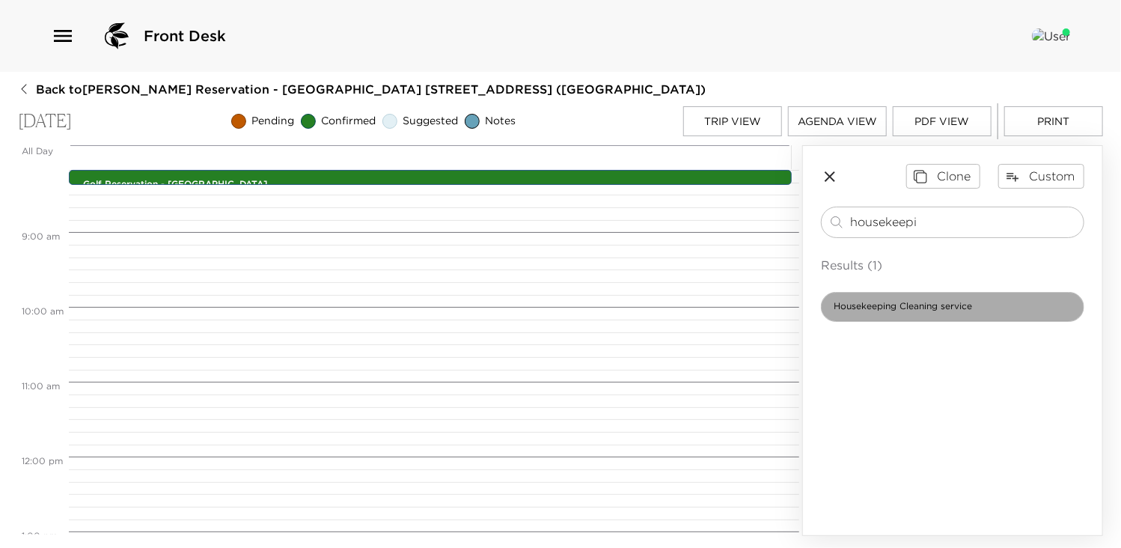
click at [934, 304] on span "Housekeeping Cleaning service" at bounding box center [902, 306] width 162 height 13
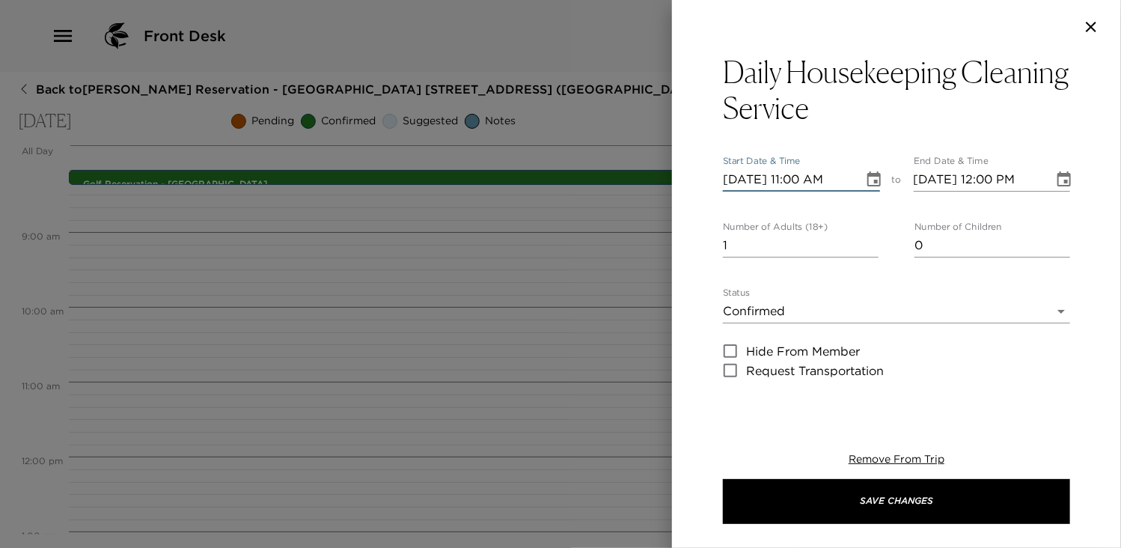
click at [796, 177] on input "[DATE] 11:00 AM" at bounding box center [788, 180] width 130 height 24
type input "[DATE] 09:00 AM"
click at [978, 182] on input "[DATE] 12:00 PM" at bounding box center [978, 180] width 130 height 24
type input "[DATE] 09:00 AM"
type input "0"
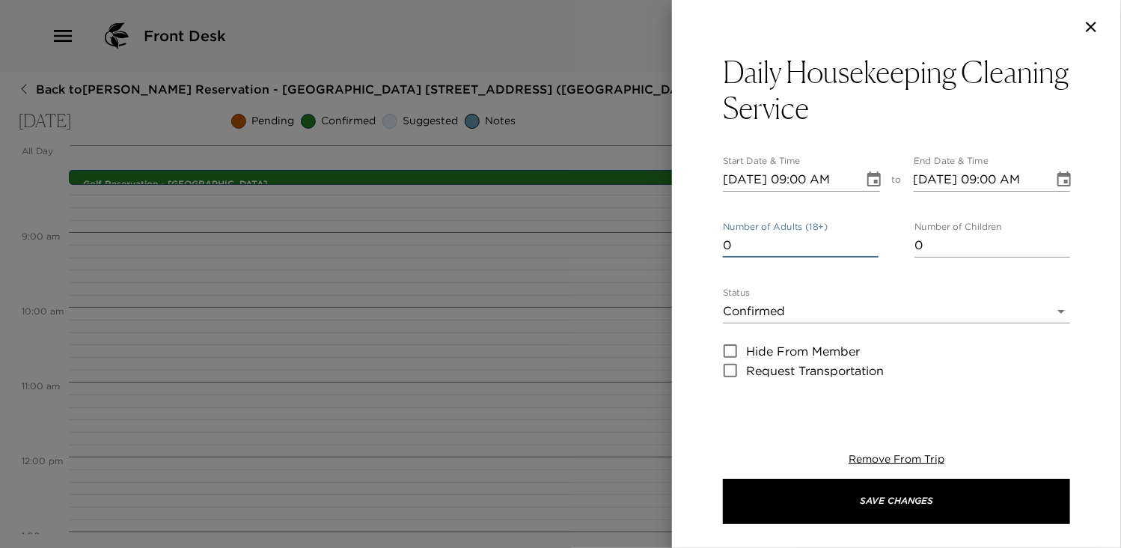
click at [868, 245] on input "0" at bounding box center [801, 245] width 156 height 24
click at [870, 179] on icon "Choose date, selected date is Nov 10, 2025" at bounding box center [874, 180] width 18 height 18
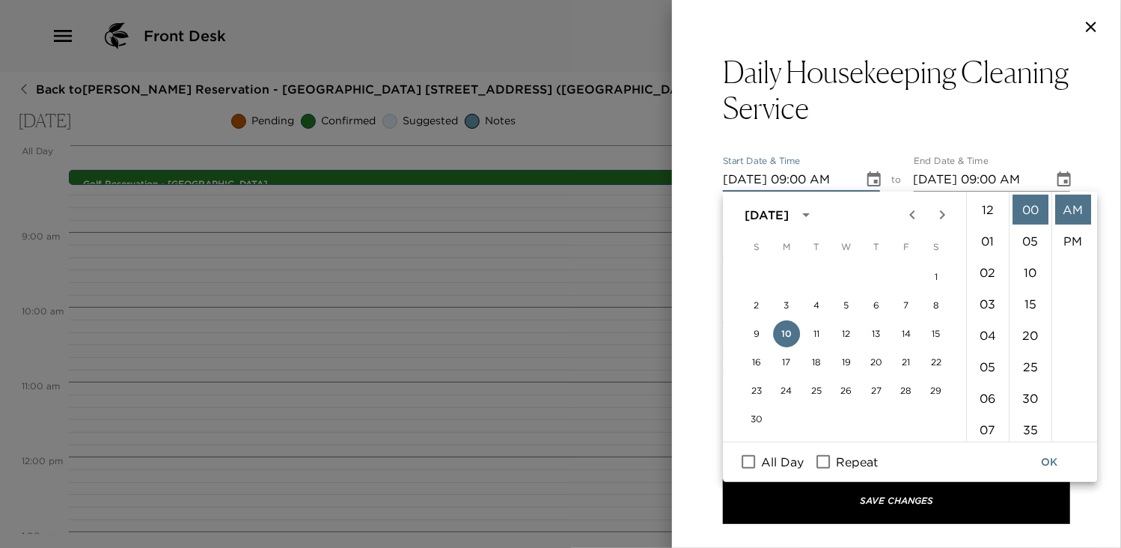
scroll to position [283, 0]
click at [822, 466] on input "Repeat" at bounding box center [822, 461] width 31 height 19
checkbox input "true"
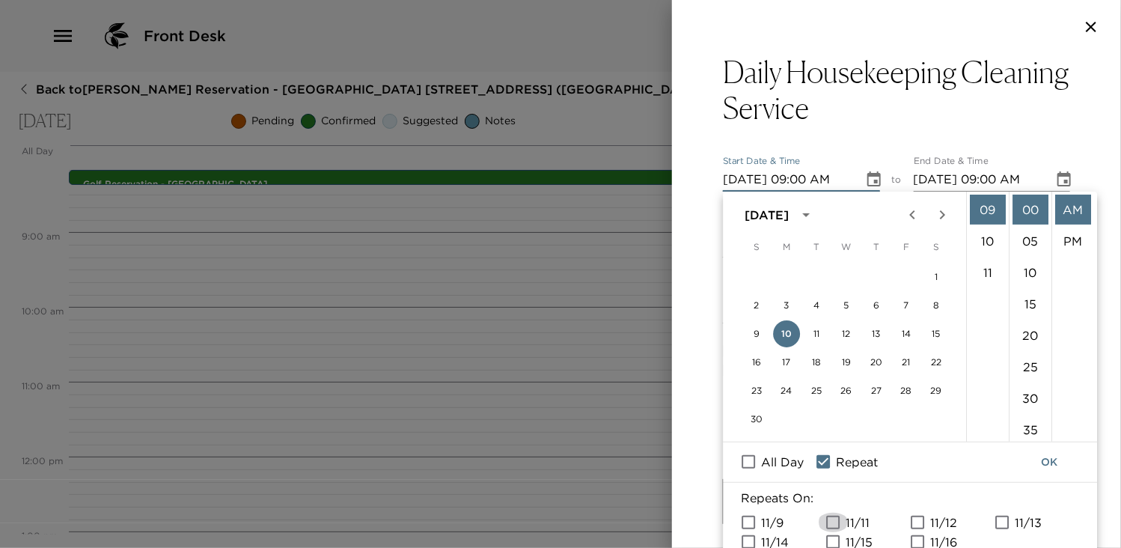
click at [832, 523] on input "11/11" at bounding box center [832, 521] width 31 height 19
checkbox input "true"
click at [915, 522] on input "11/12" at bounding box center [916, 521] width 31 height 19
checkbox input "true"
click at [997, 515] on input "11/13" at bounding box center [1001, 521] width 31 height 19
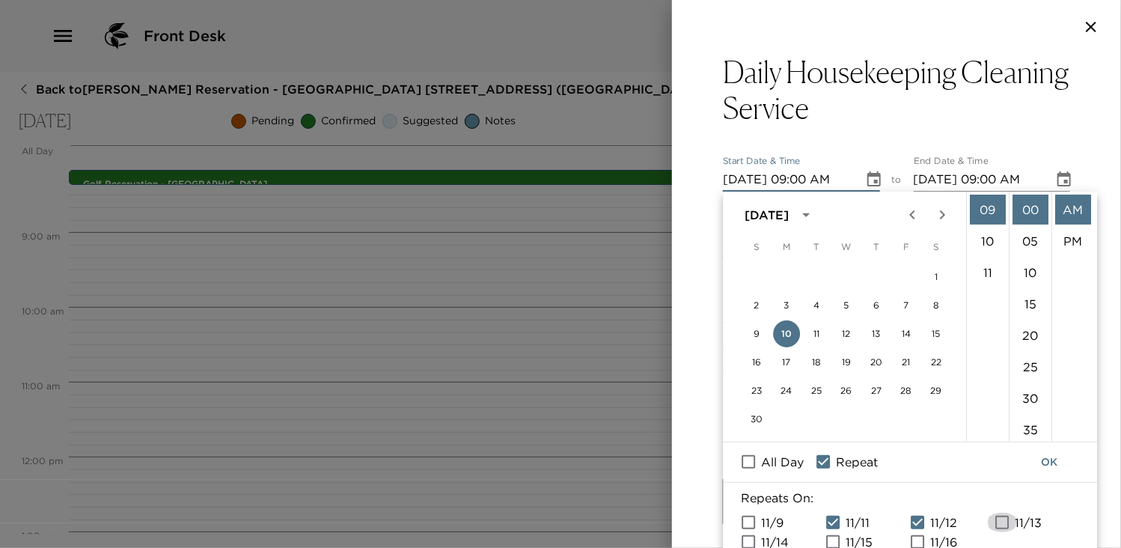
checkbox input "true"
click at [747, 539] on input "11/14" at bounding box center [747, 541] width 31 height 19
checkbox input "true"
click at [829, 538] on input "11/15" at bounding box center [832, 541] width 31 height 19
checkbox input "true"
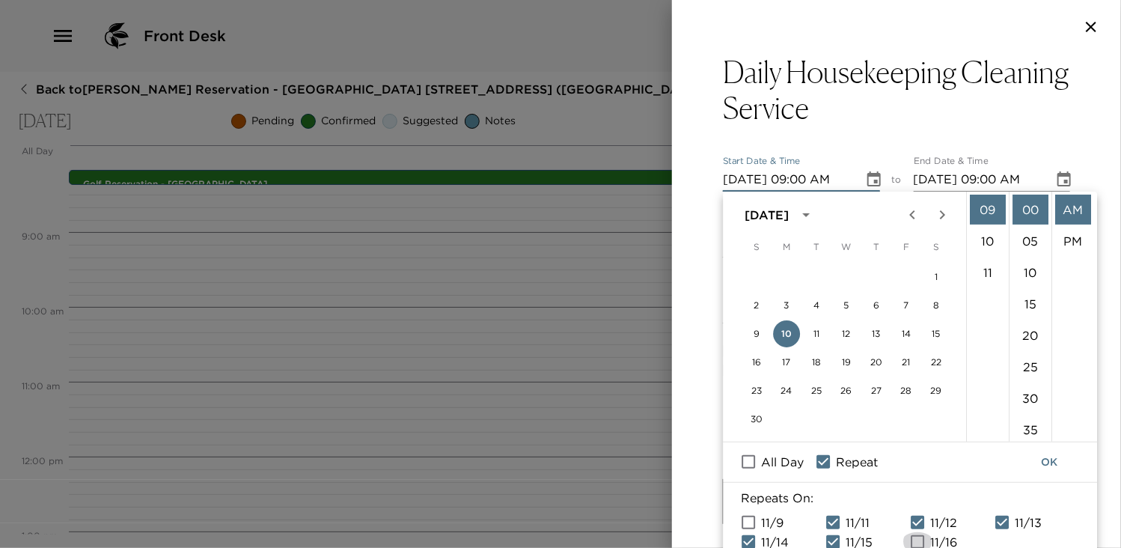
click at [915, 538] on input "11/16" at bounding box center [916, 541] width 31 height 19
checkbox input "true"
click at [1040, 459] on button "OK" at bounding box center [1049, 462] width 48 height 28
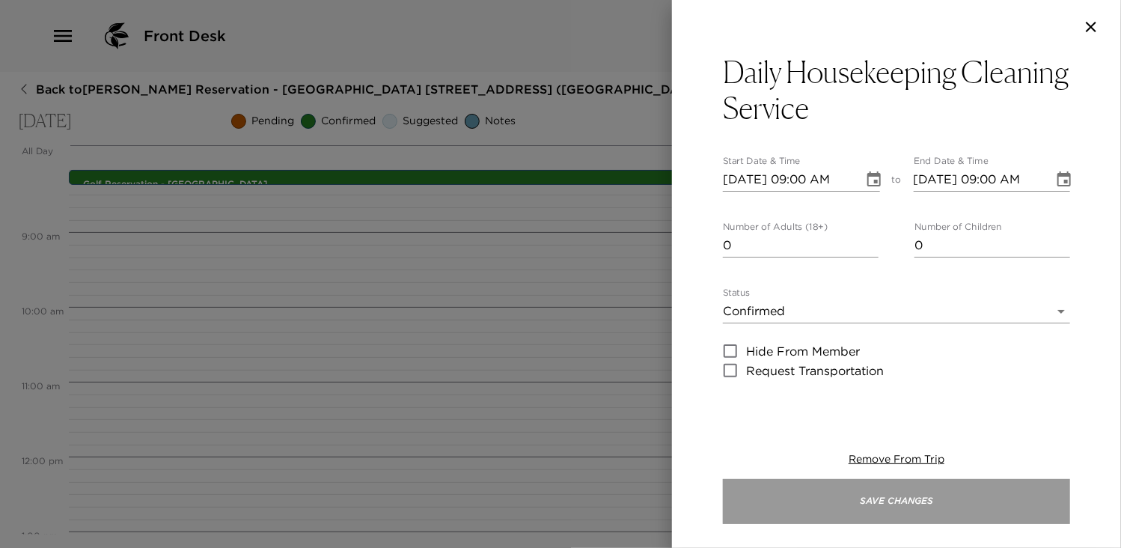
click at [892, 501] on button "Save Changes" at bounding box center [896, 501] width 347 height 45
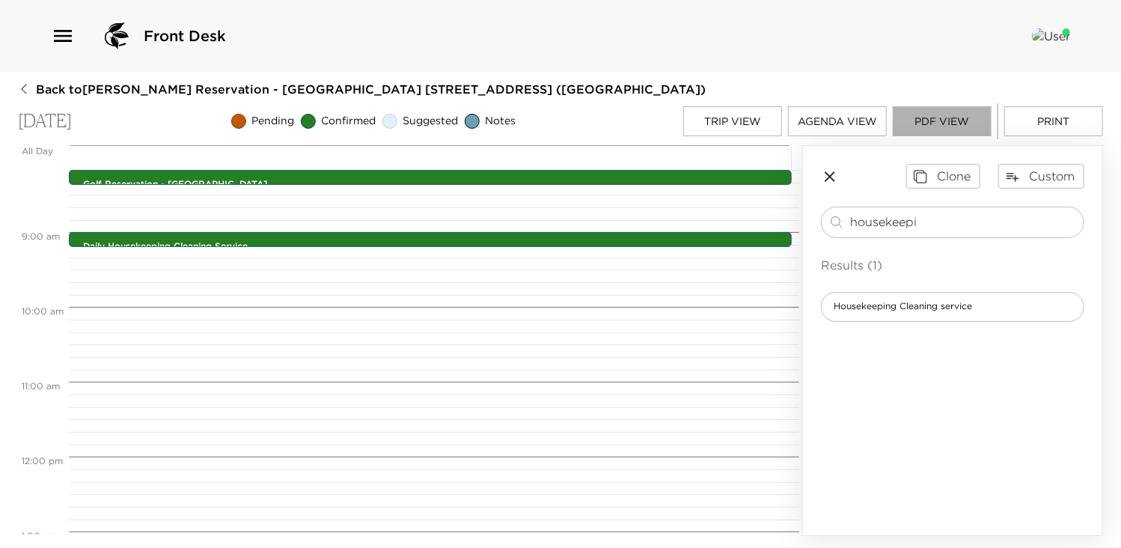
click at [937, 123] on button "PDF View" at bounding box center [941, 121] width 99 height 30
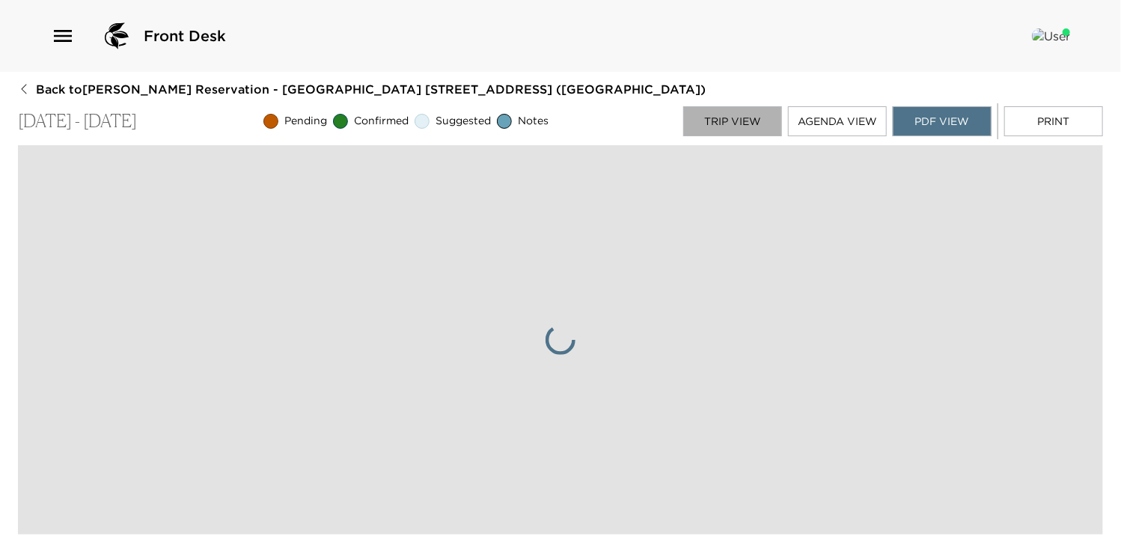
click at [734, 123] on button "Trip View" at bounding box center [732, 121] width 99 height 30
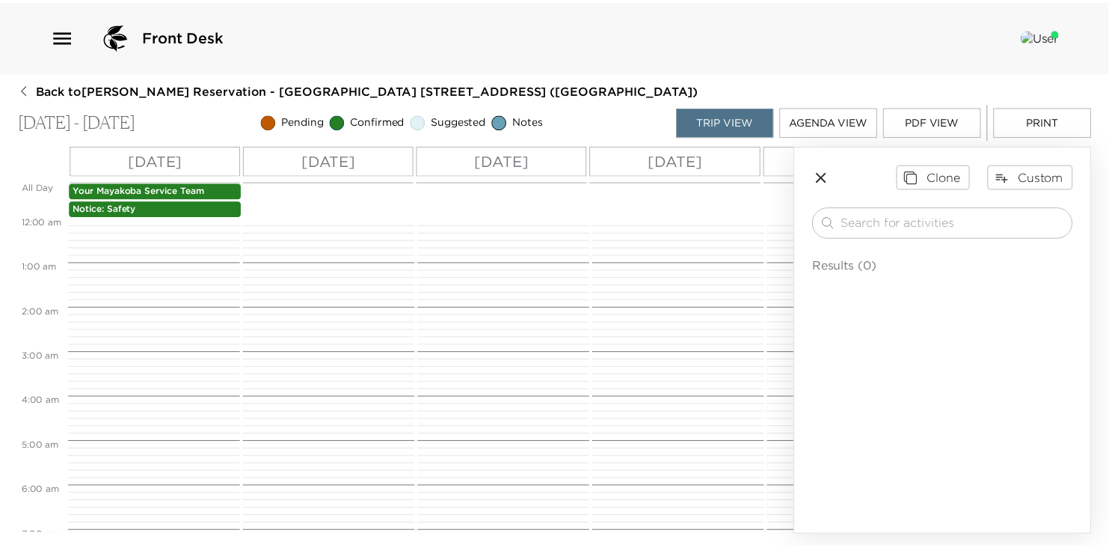
scroll to position [325, 0]
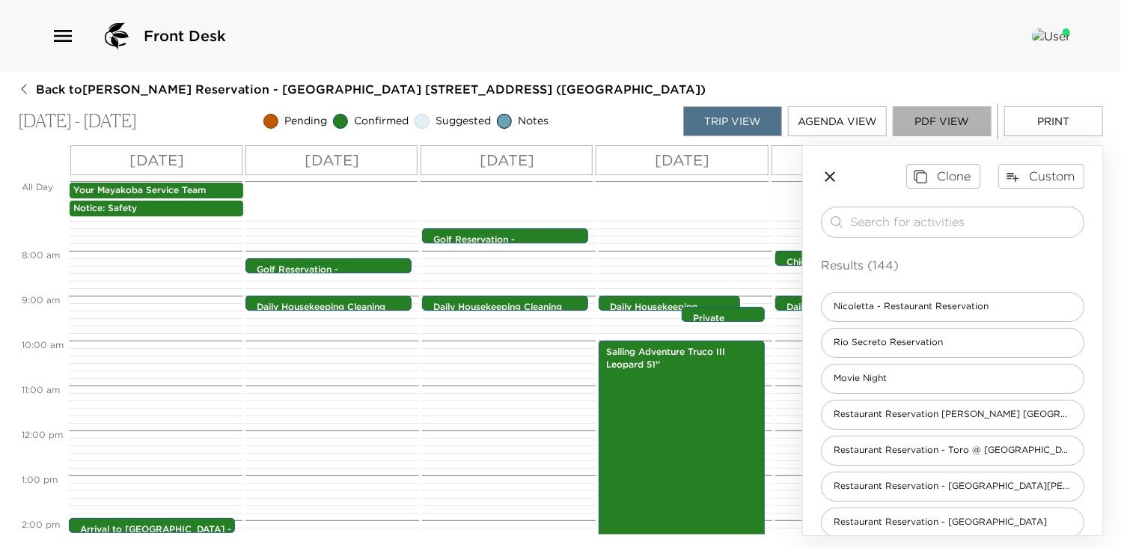
click at [948, 116] on button "PDF View" at bounding box center [941, 121] width 99 height 30
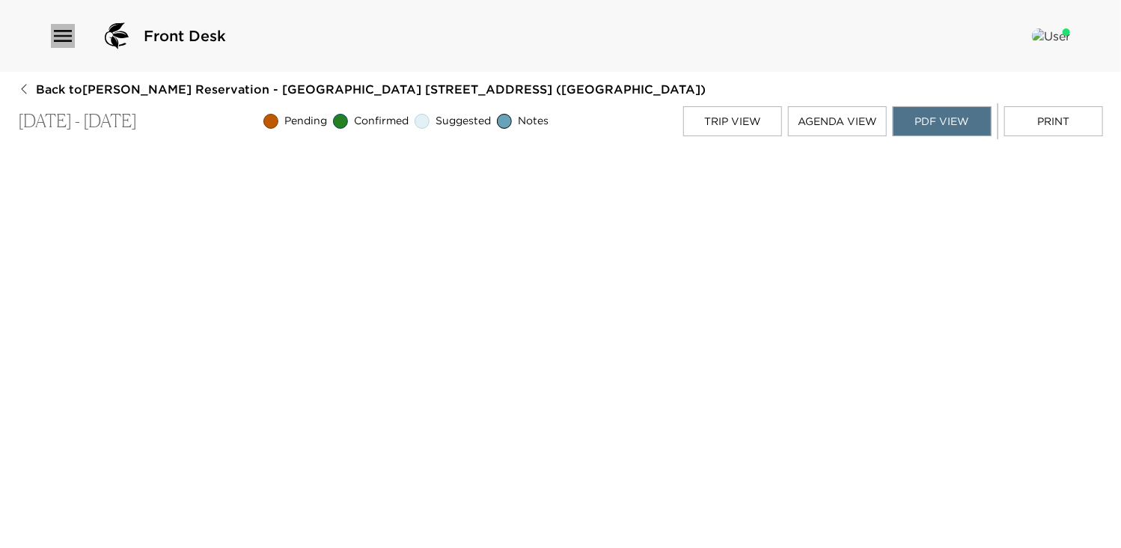
click at [62, 37] on icon "button" at bounding box center [63, 36] width 24 height 24
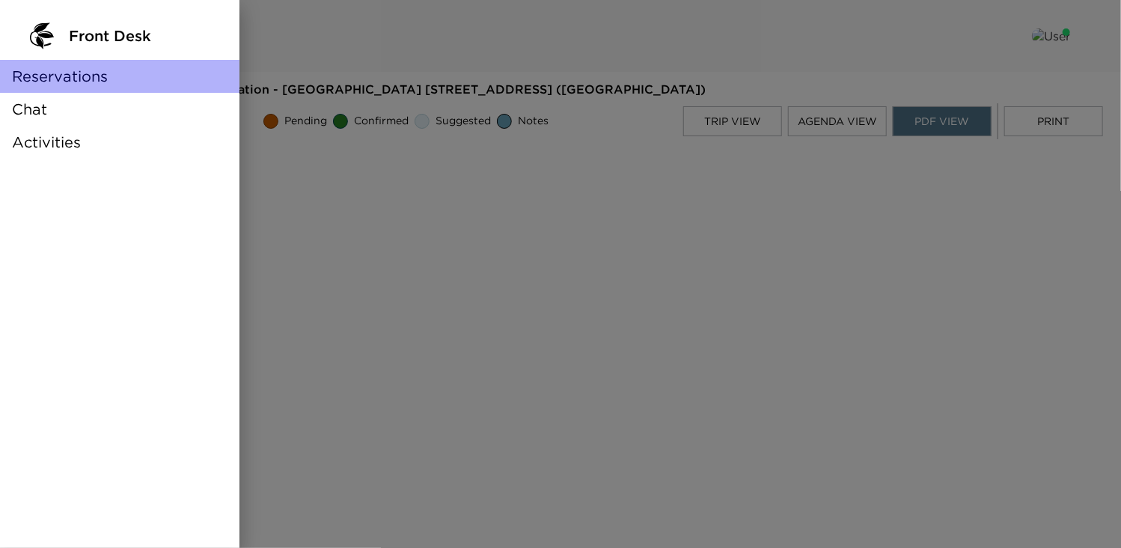
click at [87, 78] on span "Reservations" at bounding box center [60, 76] width 96 height 21
